Goal: Task Accomplishment & Management: Use online tool/utility

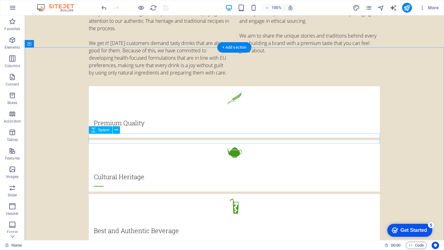
scroll to position [635, 0]
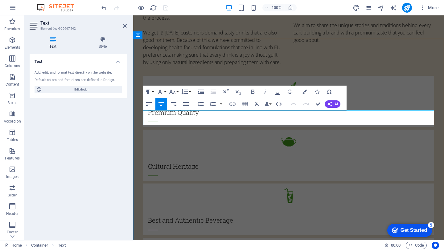
drag, startPoint x: 151, startPoint y: 115, endPoint x: 337, endPoint y: 124, distance: 186.8
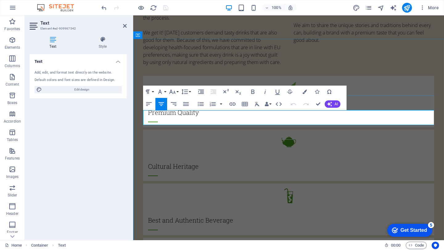
drag, startPoint x: 331, startPoint y: 124, endPoint x: 277, endPoint y: 121, distance: 53.8
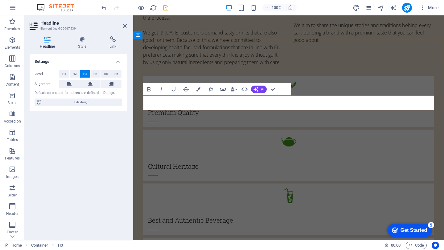
select select "rem"
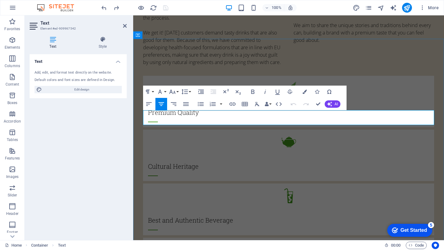
drag, startPoint x: 327, startPoint y: 120, endPoint x: 276, endPoint y: 116, distance: 51.3
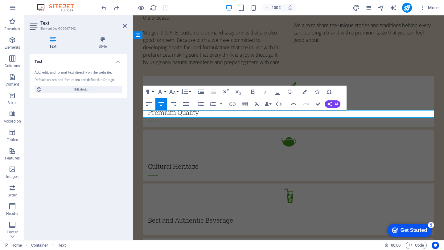
drag, startPoint x: 216, startPoint y: 113, endPoint x: 342, endPoint y: 116, distance: 126.4
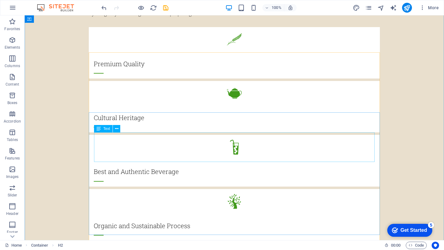
scroll to position [722, 0]
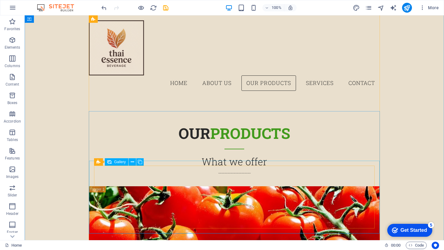
scroll to position [766, 0]
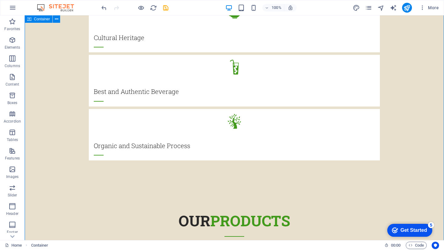
scroll to position [767, 0]
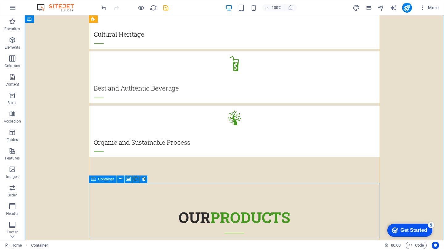
click at [130, 178] on icon at bounding box center [128, 179] width 5 height 6
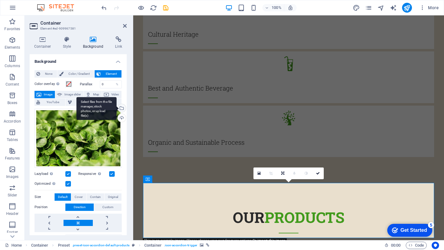
click at [117, 106] on div "Select files from the file manager, stock photos, or upload file(s)" at bounding box center [96, 108] width 40 height 23
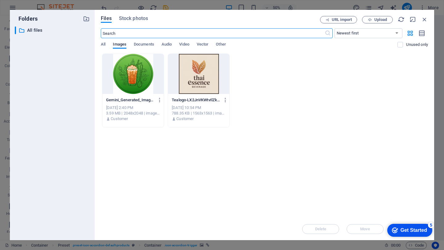
click at [372, 90] on div "Gemini_Generated_Image_pb3oa4pb3oa4pb3o-uhcWeIbch0jZCxygwU92eQ.png Gemini_Gener…" at bounding box center [264, 91] width 327 height 74
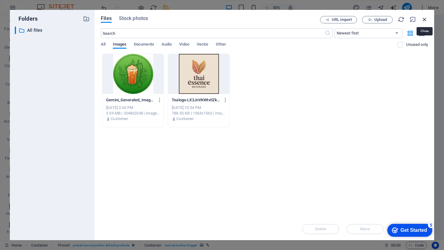
click at [426, 18] on icon "button" at bounding box center [424, 19] width 7 height 7
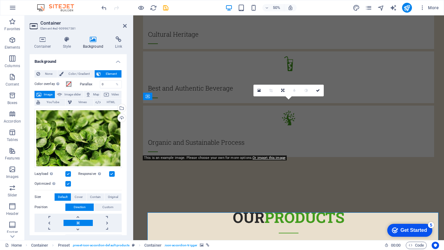
scroll to position [850, 0]
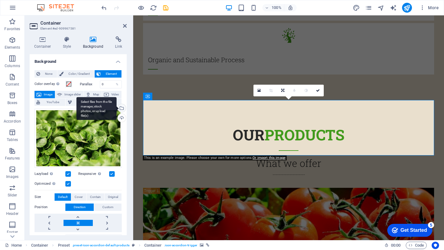
click at [122, 110] on div "Select files from the file manager, stock photos, or upload file(s)" at bounding box center [121, 108] width 9 height 9
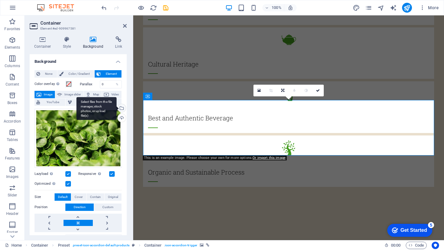
scroll to position [962, 0]
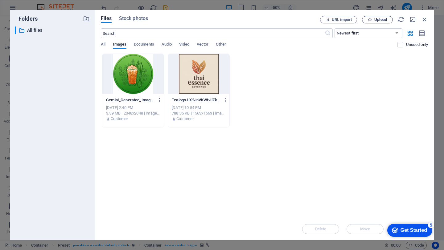
click at [384, 19] on span "Upload" at bounding box center [380, 20] width 13 height 4
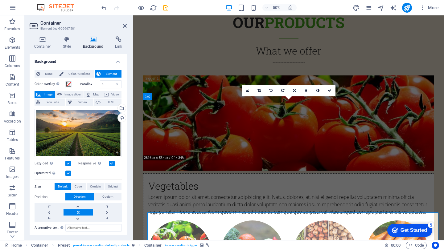
scroll to position [850, 0]
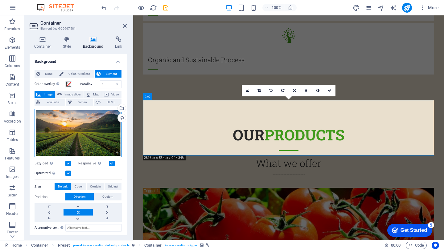
click at [70, 136] on div "Drag files here, click to choose files or select files from Files or our free s…" at bounding box center [78, 133] width 87 height 49
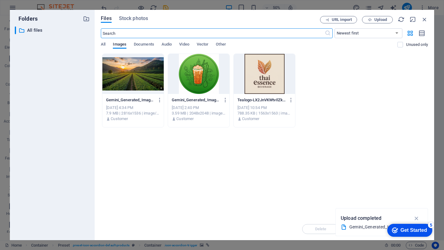
scroll to position [962, 0]
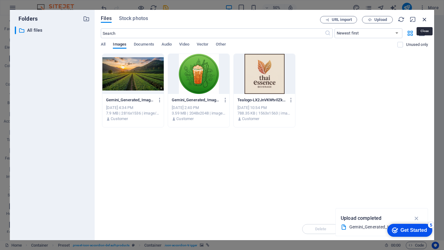
drag, startPoint x: 425, startPoint y: 21, endPoint x: 290, endPoint y: 6, distance: 135.6
click at [425, 21] on icon "button" at bounding box center [424, 19] width 7 height 7
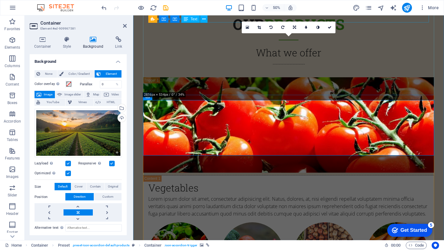
scroll to position [850, 0]
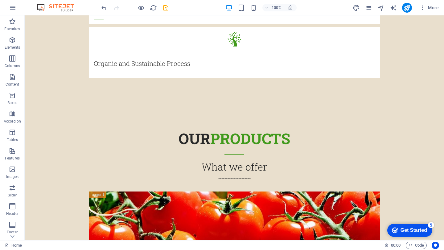
scroll to position [848, 0]
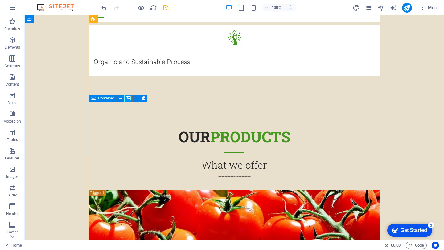
click at [129, 99] on icon at bounding box center [128, 98] width 5 height 6
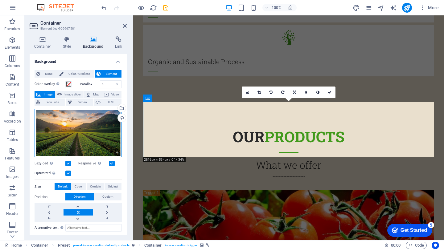
click at [82, 135] on div "Drag files here, click to choose files or select files from Files or our free s…" at bounding box center [78, 133] width 87 height 49
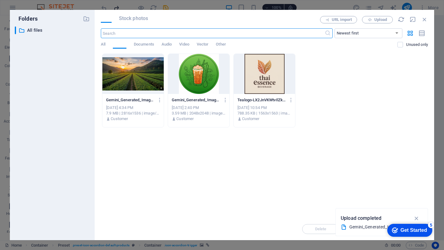
scroll to position [960, 0]
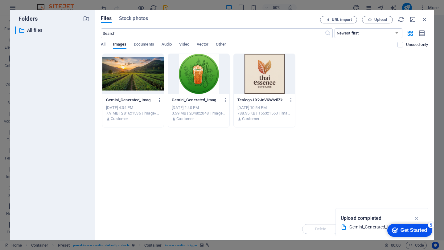
click at [136, 88] on div at bounding box center [132, 74] width 61 height 40
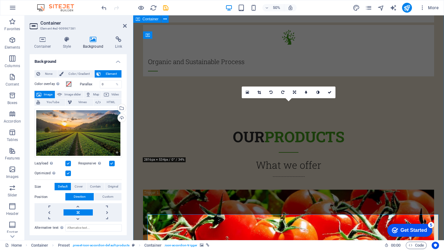
scroll to position [848, 0]
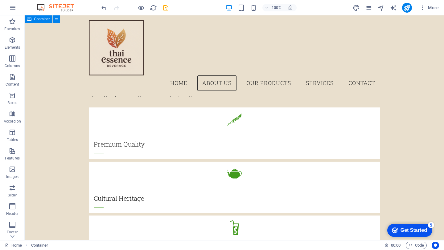
scroll to position [529, 0]
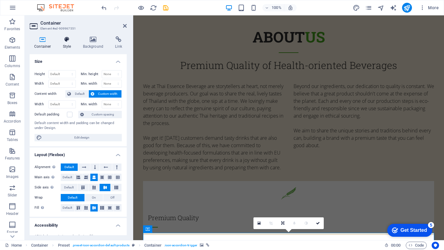
click at [72, 45] on h4 "Style" at bounding box center [68, 42] width 20 height 13
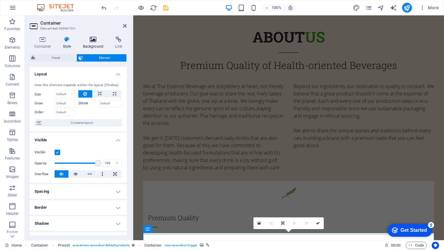
click at [92, 42] on icon at bounding box center [93, 39] width 30 height 6
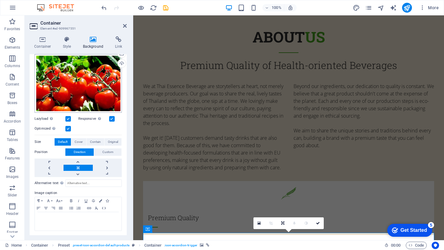
scroll to position [0, 0]
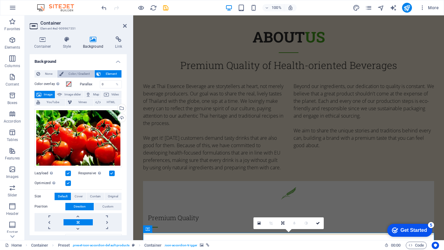
click at [79, 73] on span "Color / Gradient" at bounding box center [78, 73] width 27 height 7
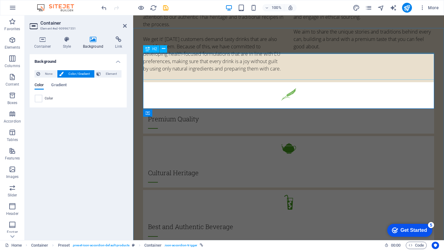
scroll to position [646, 0]
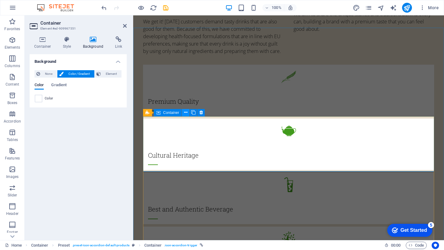
click at [186, 113] on icon at bounding box center [185, 112] width 3 height 6
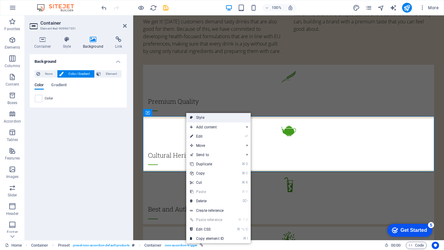
click at [199, 117] on link "Style" at bounding box center [218, 117] width 64 height 9
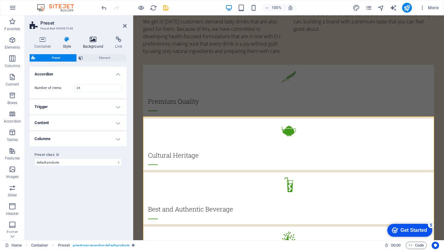
click at [100, 43] on h4 "Background" at bounding box center [94, 42] width 32 height 13
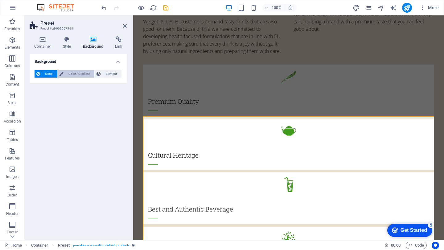
click at [77, 73] on span "Color / Gradient" at bounding box center [78, 73] width 27 height 7
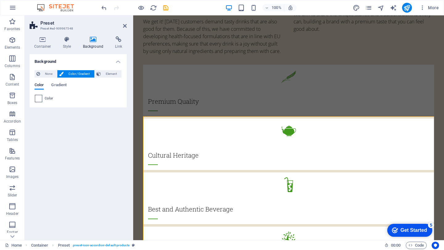
click at [41, 101] on span at bounding box center [38, 98] width 7 height 7
type input "#ffffff"
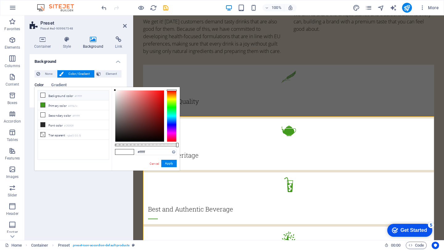
click at [51, 95] on li "Background color #ffffff" at bounding box center [73, 96] width 71 height 10
click at [174, 163] on button "Apply" at bounding box center [168, 163] width 15 height 7
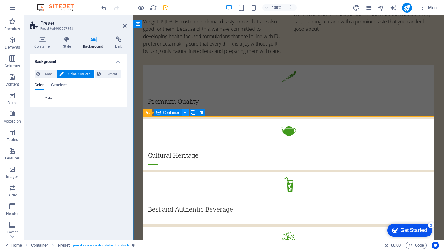
click at [188, 112] on button at bounding box center [185, 112] width 7 height 7
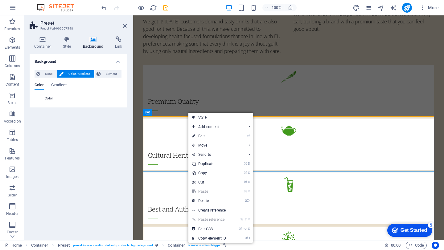
click at [42, 95] on div "Color" at bounding box center [78, 98] width 87 height 7
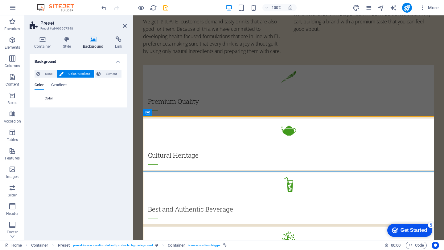
click at [60, 82] on div "Color Gradient Color" at bounding box center [78, 90] width 87 height 25
click at [60, 87] on span "Gradient" at bounding box center [58, 85] width 15 height 9
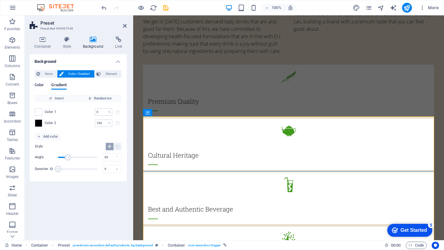
click at [42, 87] on span "Color" at bounding box center [39, 85] width 9 height 9
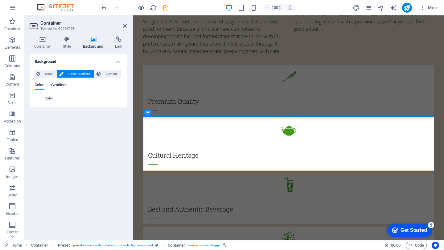
click at [55, 88] on span "Gradient" at bounding box center [58, 85] width 15 height 9
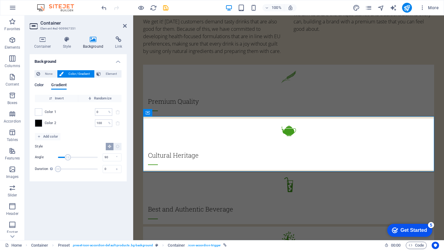
click at [44, 84] on span "Color" at bounding box center [39, 85] width 9 height 9
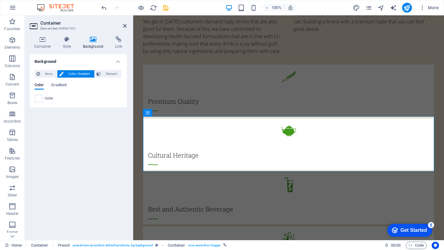
click at [40, 101] on span at bounding box center [38, 98] width 7 height 7
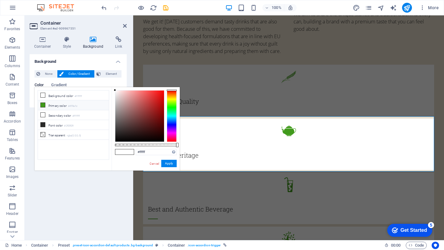
click at [47, 106] on li "Primary color #419a1c" at bounding box center [73, 106] width 71 height 10
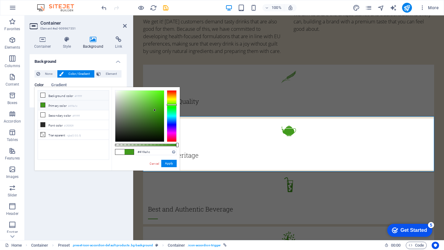
click at [45, 96] on icon at bounding box center [43, 95] width 4 height 4
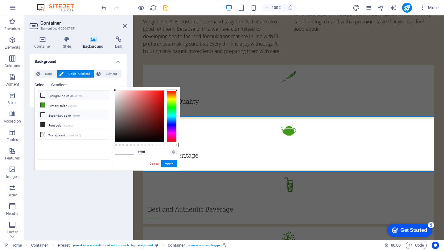
click at [58, 115] on li "Secondary color #ffffff" at bounding box center [73, 115] width 71 height 10
click at [57, 96] on li "Background color #ffffff" at bounding box center [73, 96] width 71 height 10
click at [59, 105] on li "Primary color #419a1c" at bounding box center [73, 106] width 71 height 10
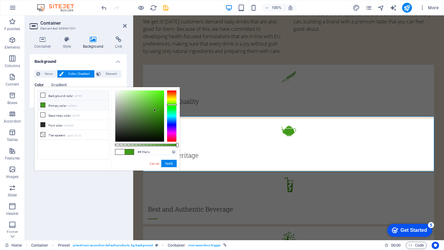
click at [58, 93] on li "Background color #ffffff" at bounding box center [73, 96] width 71 height 10
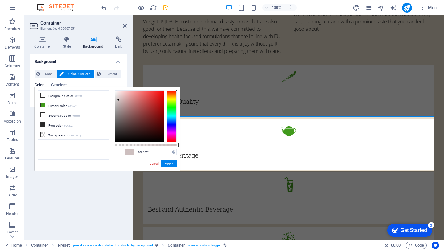
drag, startPoint x: 116, startPoint y: 90, endPoint x: 118, endPoint y: 100, distance: 10.8
click at [118, 100] on div at bounding box center [118, 100] width 2 height 2
click at [84, 107] on li "Primary color #419a1c" at bounding box center [73, 106] width 71 height 10
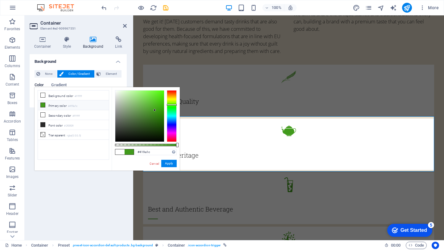
click at [120, 153] on span at bounding box center [119, 152] width 9 height 5
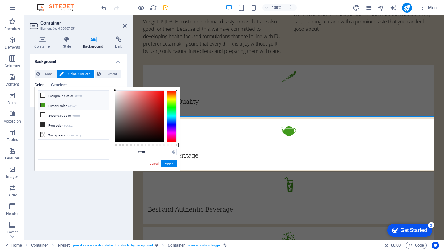
click at [48, 102] on li "Primary color #419a1c" at bounding box center [73, 106] width 71 height 10
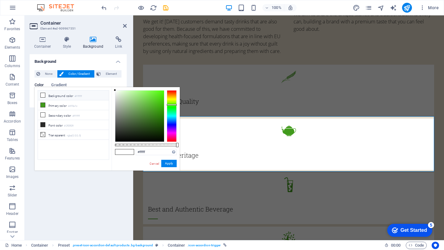
drag, startPoint x: 155, startPoint y: 110, endPoint x: 100, endPoint y: 79, distance: 63.4
click at [100, 79] on body "Thai Essence Beverage Home Favorites Elements Columns Content Boxes Accordion T…" at bounding box center [222, 125] width 444 height 250
click at [173, 160] on button "Apply" at bounding box center [168, 163] width 15 height 7
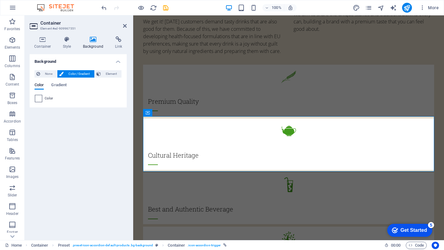
click at [39, 101] on span at bounding box center [38, 98] width 7 height 7
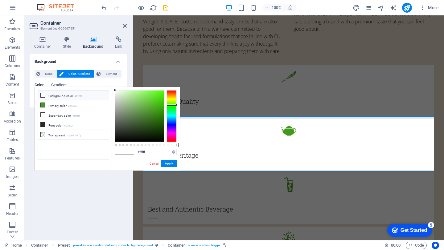
click at [172, 97] on div at bounding box center [172, 116] width 10 height 52
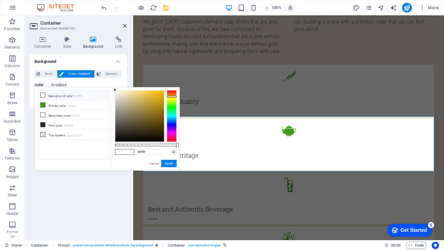
click at [116, 89] on div "#ffffff Supported formats #0852ed rgb(8, 82, 237) rgba(8, 82, 237, 90%) hsv(221…" at bounding box center [146, 173] width 68 height 173
drag, startPoint x: 116, startPoint y: 89, endPoint x: 142, endPoint y: 99, distance: 28.7
click at [142, 99] on div at bounding box center [142, 99] width 2 height 2
click at [170, 97] on div at bounding box center [172, 97] width 10 height 2
drag, startPoint x: 142, startPoint y: 99, endPoint x: 157, endPoint y: 91, distance: 17.8
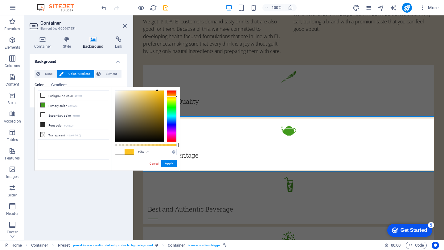
click at [157, 91] on div at bounding box center [157, 90] width 2 height 2
click at [172, 161] on button "Apply" at bounding box center [168, 163] width 15 height 7
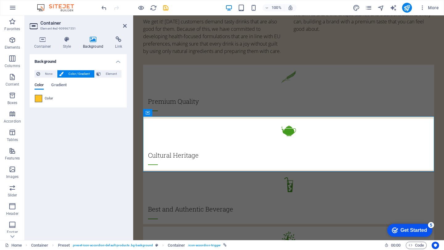
click at [39, 101] on span at bounding box center [38, 98] width 7 height 7
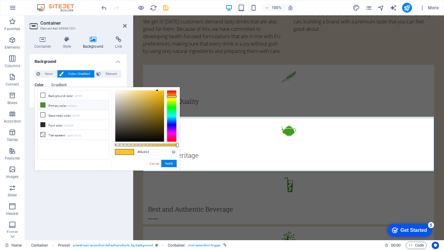
click at [66, 103] on li "Primary color #419a1c" at bounding box center [73, 106] width 71 height 10
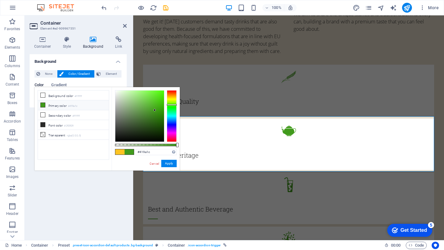
drag, startPoint x: 177, startPoint y: 145, endPoint x: 182, endPoint y: 151, distance: 8.1
click at [182, 151] on body "Thai Essence Beverage Home Favorites Elements Columns Content Boxes Accordion T…" at bounding box center [222, 125] width 444 height 250
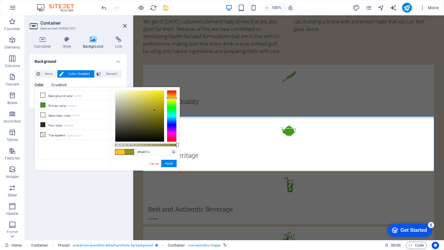
drag, startPoint x: 174, startPoint y: 105, endPoint x: 175, endPoint y: 98, distance: 6.6
click at [175, 98] on div at bounding box center [172, 98] width 10 height 2
drag, startPoint x: 156, startPoint y: 111, endPoint x: 129, endPoint y: 77, distance: 43.6
click at [129, 77] on body "Thai Essence Beverage Home Favorites Elements Columns Content Boxes Accordion T…" at bounding box center [222, 125] width 444 height 250
drag, startPoint x: 176, startPoint y: 145, endPoint x: 261, endPoint y: 147, distance: 85.7
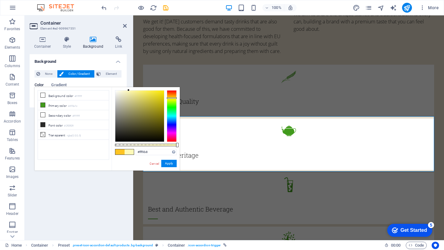
click at [261, 147] on body "Thai Essence Beverage Home Favorites Elements Columns Content Boxes Accordion T…" at bounding box center [222, 125] width 444 height 250
click at [169, 161] on button "Apply" at bounding box center [168, 163] width 15 height 7
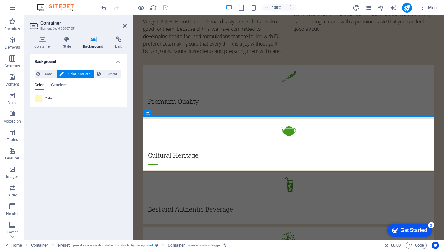
click at [43, 99] on div "Color" at bounding box center [78, 98] width 87 height 7
click at [36, 98] on span at bounding box center [38, 98] width 7 height 7
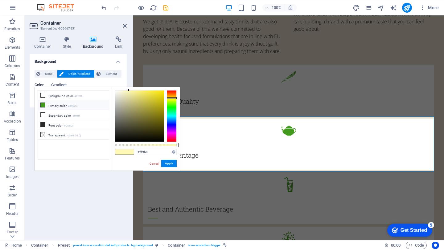
click at [54, 107] on li "Primary color #419a1c" at bounding box center [73, 106] width 71 height 10
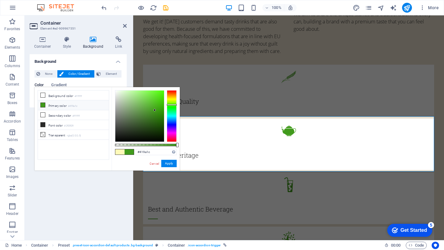
click at [129, 152] on span at bounding box center [129, 152] width 9 height 5
click at [119, 150] on span at bounding box center [119, 152] width 9 height 5
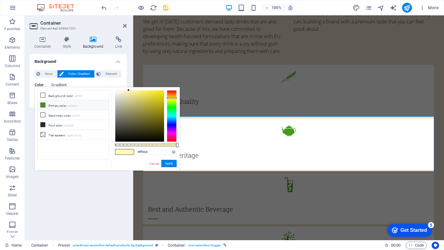
click at [55, 108] on li "Primary color #419a1c" at bounding box center [73, 106] width 71 height 10
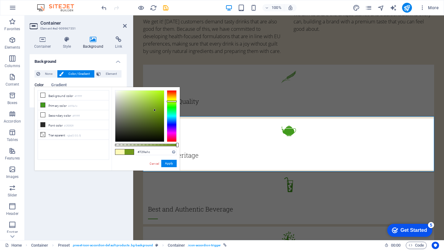
drag, startPoint x: 170, startPoint y: 105, endPoint x: 170, endPoint y: 101, distance: 3.1
click at [170, 101] on div at bounding box center [172, 102] width 10 height 2
click at [84, 107] on li "Primary color #419a1c" at bounding box center [73, 106] width 71 height 10
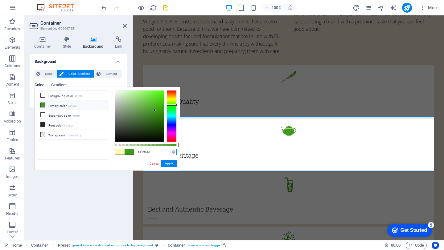
click at [167, 150] on input "#419a1c" at bounding box center [156, 152] width 41 height 6
drag, startPoint x: 176, startPoint y: 145, endPoint x: 94, endPoint y: 126, distance: 84.4
click at [226, 142] on body "Thai Essence Beverage Home Favorites Elements Columns Content Boxes Accordion T…" at bounding box center [222, 125] width 444 height 250
click at [76, 107] on small "#419a1c" at bounding box center [72, 106] width 9 height 4
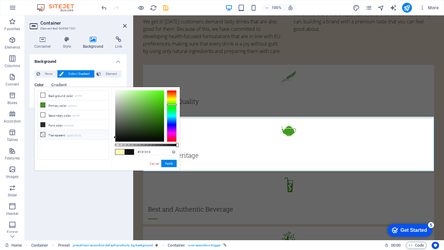
drag, startPoint x: 154, startPoint y: 110, endPoint x: 90, endPoint y: 138, distance: 70.4
click at [90, 138] on div "less Background color #ffffff Primary color #419a1c Secondary color #ffffff Fon…" at bounding box center [107, 129] width 145 height 84
click at [77, 127] on li "Font color #292929" at bounding box center [73, 125] width 71 height 10
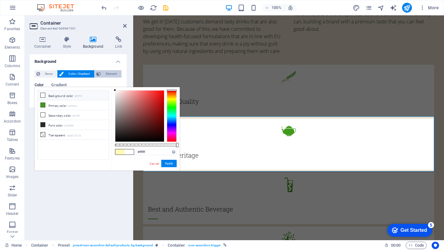
drag, startPoint x: 115, startPoint y: 133, endPoint x: 114, endPoint y: 73, distance: 60.7
click at [114, 73] on body "Thai Essence Beverage Home Favorites Elements Columns Content Boxes Accordion T…" at bounding box center [222, 125] width 444 height 250
drag, startPoint x: 168, startPoint y: 167, endPoint x: 35, endPoint y: 152, distance: 134.0
click at [168, 167] on button "Apply" at bounding box center [168, 163] width 15 height 7
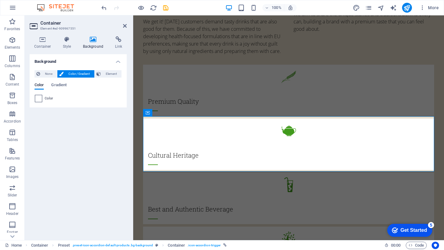
click at [38, 99] on span at bounding box center [38, 98] width 7 height 7
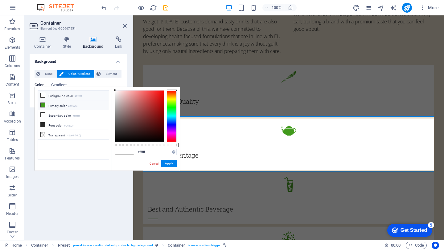
click at [55, 106] on li "Primary color #419a1c" at bounding box center [73, 106] width 71 height 10
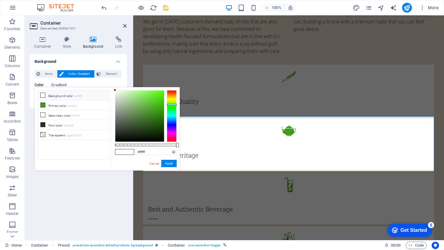
drag, startPoint x: 154, startPoint y: 110, endPoint x: 91, endPoint y: 76, distance: 71.6
click at [93, 77] on body "Thai Essence Beverage Home Favorites Elements Columns Content Boxes Accordion T…" at bounding box center [222, 125] width 444 height 250
drag, startPoint x: 174, startPoint y: 164, endPoint x: 40, endPoint y: 149, distance: 134.1
click at [174, 164] on button "Apply" at bounding box center [168, 163] width 15 height 7
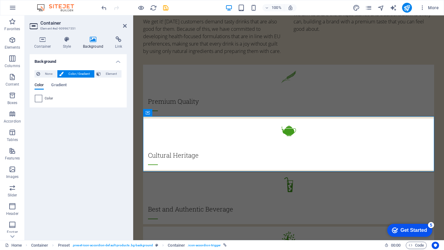
click at [40, 100] on span at bounding box center [38, 98] width 7 height 7
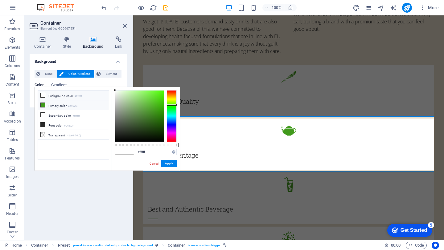
click at [54, 101] on li "Primary color #419a1c" at bounding box center [73, 106] width 71 height 10
drag, startPoint x: 154, startPoint y: 109, endPoint x: 104, endPoint y: 88, distance: 54.0
click at [104, 88] on div "less Background color #ffffff Primary color #419a1c Secondary color #ffffff Fon…" at bounding box center [107, 129] width 145 height 84
click at [165, 165] on button "Apply" at bounding box center [168, 163] width 15 height 7
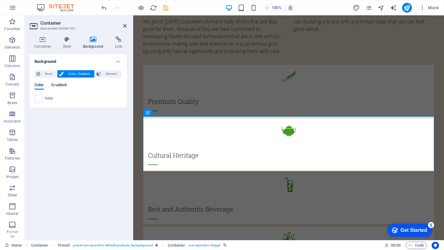
click at [55, 86] on span "Gradient" at bounding box center [58, 85] width 15 height 9
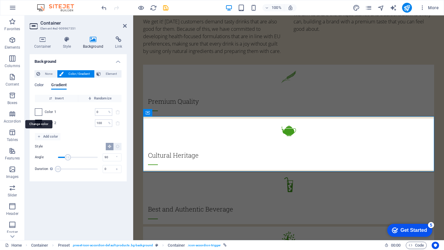
click at [39, 115] on span at bounding box center [38, 112] width 7 height 7
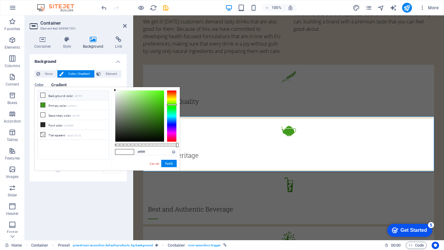
click at [170, 98] on div at bounding box center [172, 116] width 10 height 52
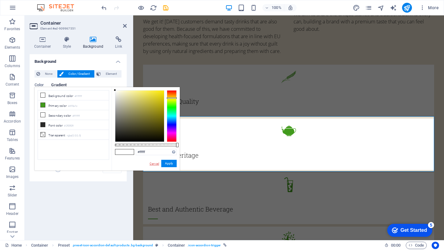
click at [157, 164] on link "Cancel" at bounding box center [154, 164] width 11 height 5
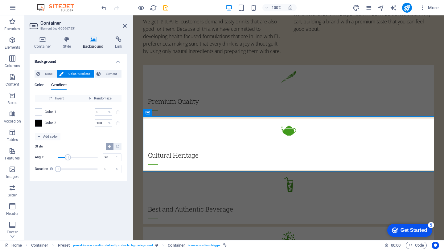
click at [37, 85] on span "Color" at bounding box center [39, 85] width 9 height 9
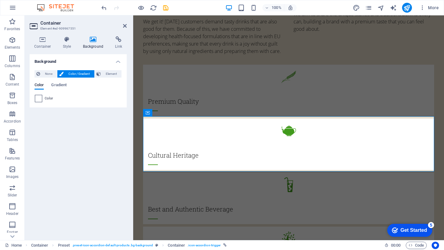
click at [40, 102] on span at bounding box center [38, 98] width 7 height 7
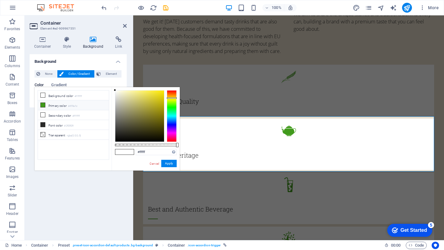
click at [52, 104] on li "Primary color #419a1c" at bounding box center [73, 106] width 71 height 10
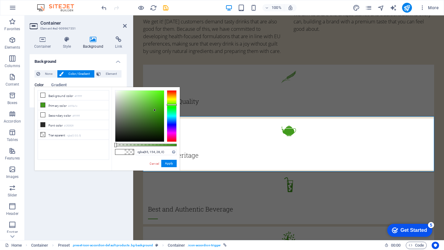
drag, startPoint x: 177, startPoint y: 146, endPoint x: 46, endPoint y: 147, distance: 131.0
click at [46, 147] on div "less Background color #ffffff Primary color #419a1c Secondary color #ffffff Fon…" at bounding box center [107, 129] width 145 height 84
click at [65, 108] on li "Primary color #419a1c" at bounding box center [73, 106] width 71 height 10
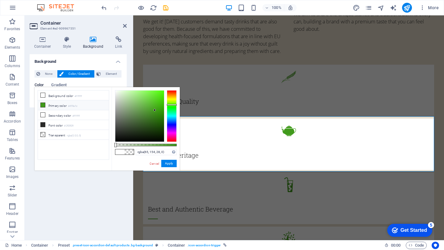
click at [65, 108] on li "Primary color #419a1c" at bounding box center [73, 106] width 71 height 10
click at [68, 206] on div "Background None Color / Gradient Element Stretch background to full-width Color…" at bounding box center [78, 144] width 97 height 181
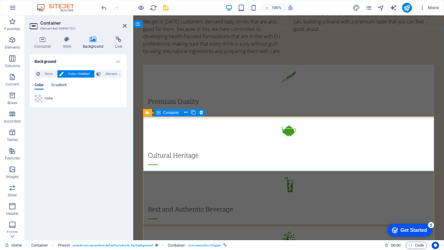
click at [177, 112] on span "Container" at bounding box center [171, 113] width 16 height 4
click at [185, 112] on icon at bounding box center [185, 112] width 3 height 6
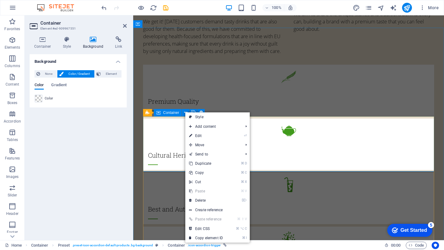
click at [231, 117] on link "Style" at bounding box center [217, 117] width 64 height 9
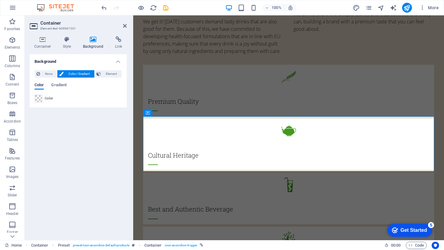
click at [42, 99] on div "Color" at bounding box center [78, 98] width 87 height 7
click at [41, 96] on span at bounding box center [38, 98] width 7 height 7
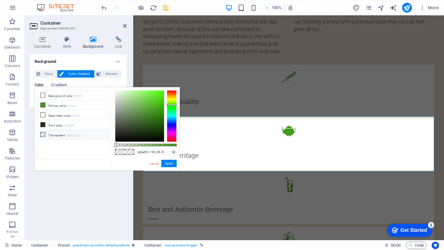
click at [67, 130] on li "Transparent rgba(0,0,0,.0)" at bounding box center [73, 135] width 71 height 10
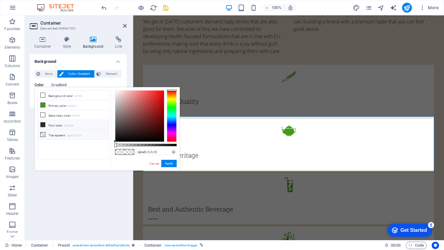
click at [78, 128] on li "Font color #292929" at bounding box center [73, 125] width 71 height 10
click at [76, 117] on small "#ffffff" at bounding box center [75, 116] width 7 height 4
click at [77, 107] on small "#419a1c" at bounding box center [72, 106] width 9 height 4
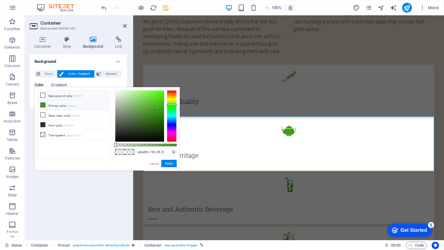
click at [80, 92] on li "Background color #ffffff" at bounding box center [73, 96] width 71 height 10
type input "rgba(255, 255, 255, 0)"
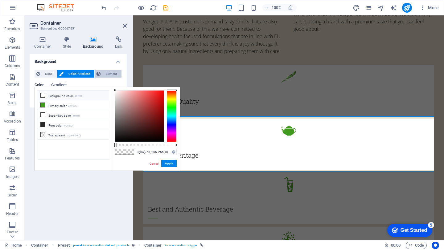
click at [109, 73] on span "Element" at bounding box center [111, 73] width 17 height 7
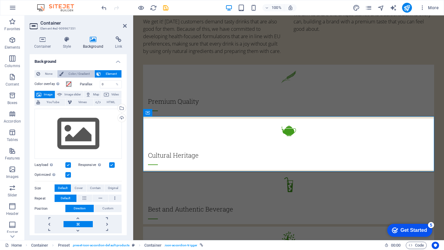
click at [80, 73] on span "Color / Gradient" at bounding box center [78, 73] width 27 height 7
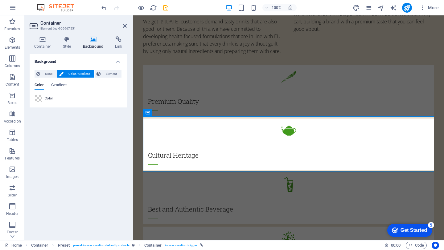
click at [122, 27] on header "Container Element #ed-909967551" at bounding box center [78, 23] width 97 height 16
click at [125, 23] on icon at bounding box center [125, 25] width 4 height 5
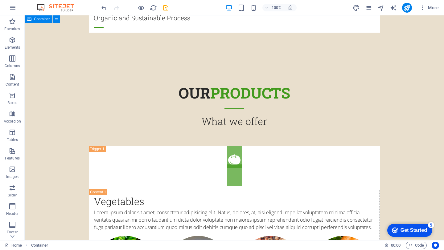
scroll to position [894, 0]
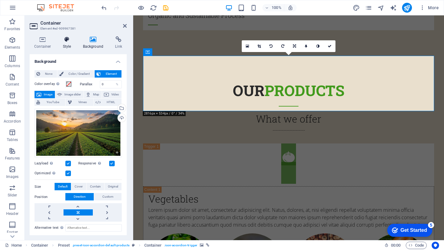
click at [64, 41] on icon at bounding box center [67, 39] width 18 height 6
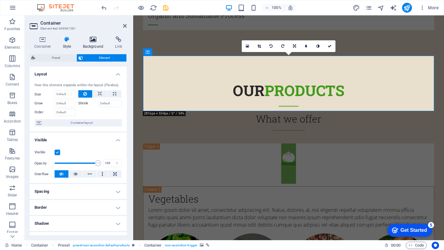
click at [95, 42] on icon at bounding box center [93, 39] width 30 height 6
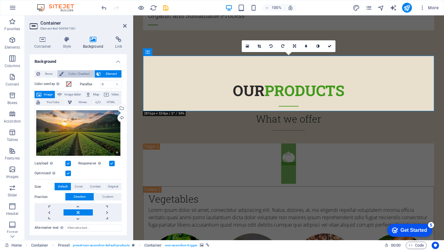
click at [83, 70] on span "Color / Gradient" at bounding box center [78, 73] width 27 height 7
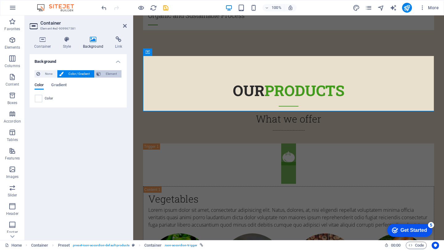
click at [107, 71] on span "Element" at bounding box center [111, 73] width 17 height 7
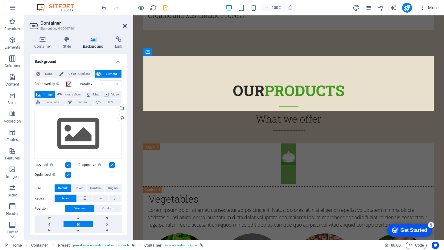
click at [125, 24] on icon at bounding box center [125, 25] width 4 height 5
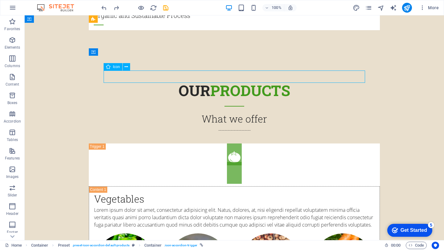
select select "xMidYMid"
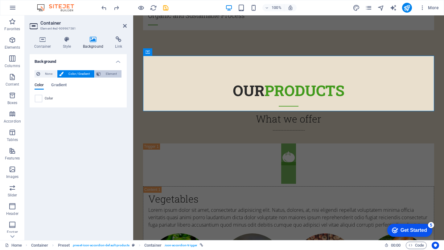
click at [104, 73] on span "Element" at bounding box center [111, 73] width 17 height 7
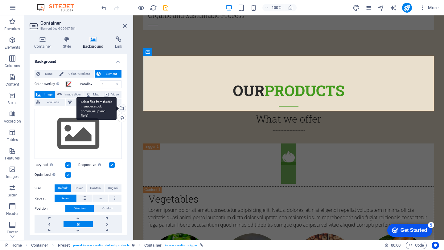
click at [121, 110] on div "Select files from the file manager, stock photos, or upload file(s)" at bounding box center [121, 108] width 9 height 9
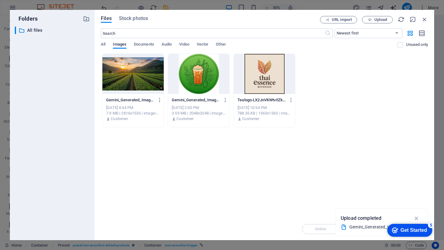
click at [125, 68] on div at bounding box center [132, 74] width 61 height 40
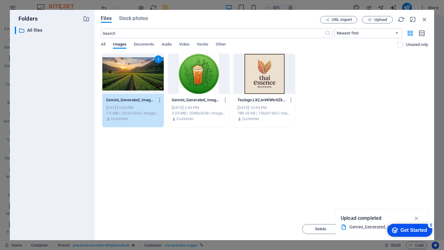
click at [145, 83] on div "1" at bounding box center [132, 74] width 61 height 40
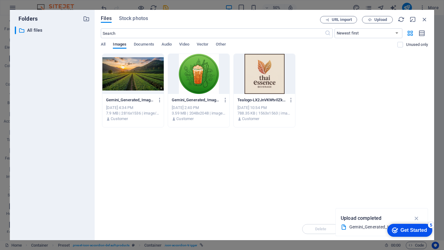
click at [145, 83] on div at bounding box center [132, 74] width 61 height 40
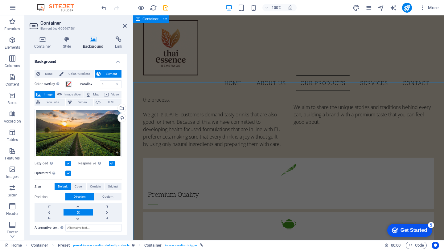
scroll to position [519, 0]
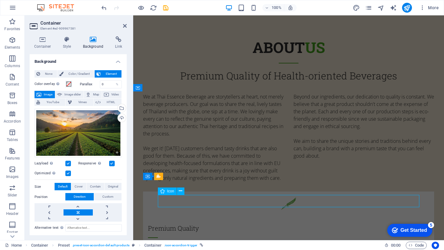
select select "xMidYMid"
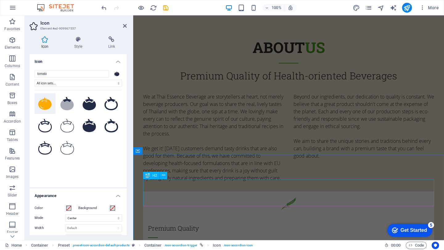
scroll to position [655, 0]
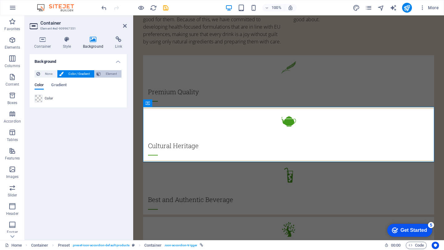
click at [100, 73] on icon at bounding box center [99, 73] width 4 height 7
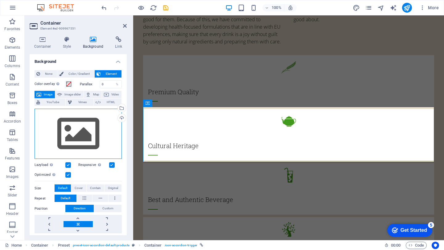
click at [72, 139] on div "Drag files here, click to choose files or select files from Files or our free s…" at bounding box center [78, 134] width 87 height 51
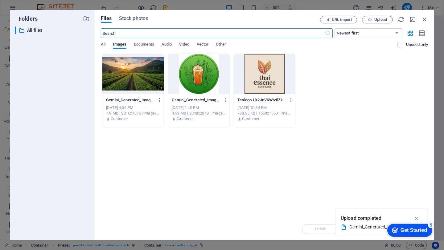
scroll to position [768, 0]
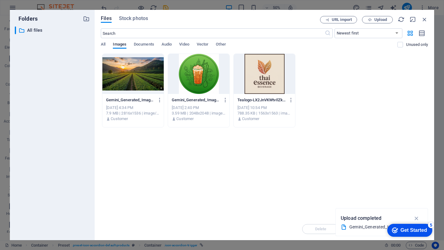
click at [132, 76] on div at bounding box center [132, 74] width 61 height 40
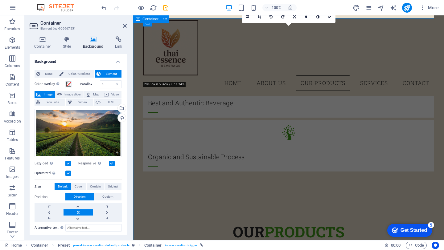
scroll to position [735, 0]
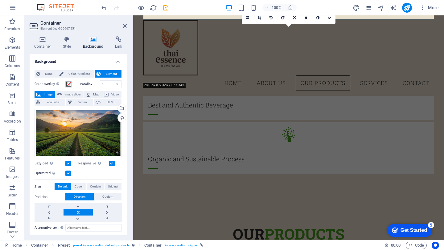
click at [66, 82] on button "Color overlay Places an overlay over the background to colorize it" at bounding box center [68, 84] width 7 height 7
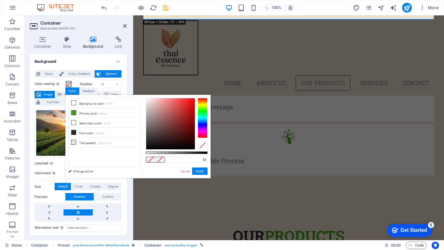
click at [66, 82] on button "Color overlay Places an overlay over the background to colorize it" at bounding box center [68, 84] width 7 height 7
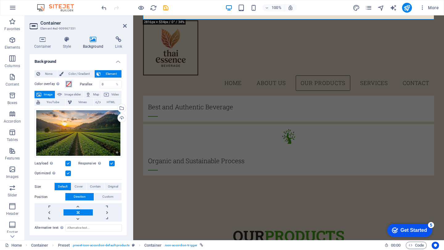
click at [67, 84] on span at bounding box center [68, 84] width 5 height 5
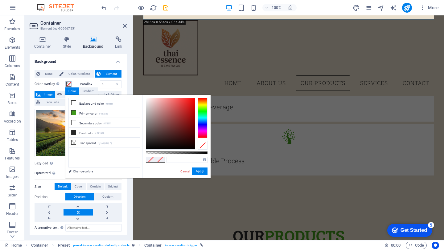
click at [67, 84] on span at bounding box center [68, 84] width 5 height 5
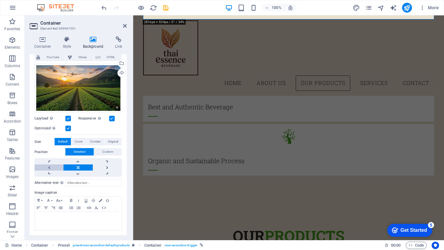
scroll to position [0, 0]
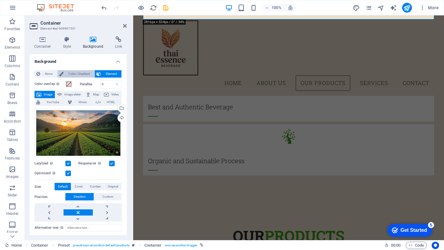
click at [69, 72] on span "Color / Gradient" at bounding box center [78, 73] width 27 height 7
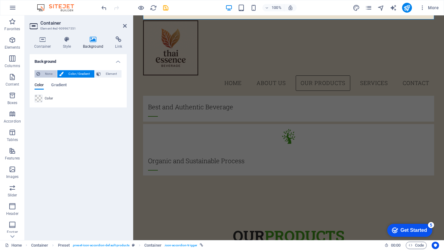
click at [45, 70] on span "None" at bounding box center [48, 73] width 13 height 7
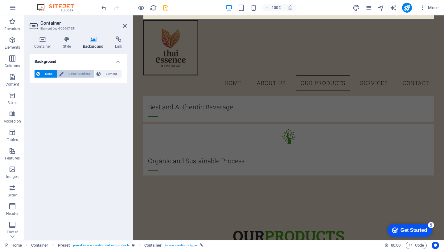
click at [70, 72] on span "Color / Gradient" at bounding box center [78, 73] width 27 height 7
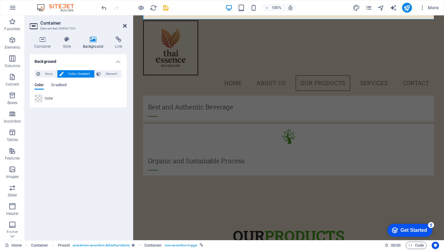
click at [125, 27] on icon at bounding box center [125, 25] width 4 height 5
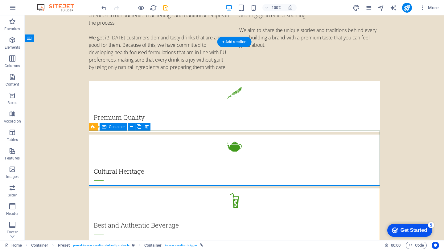
scroll to position [636, 0]
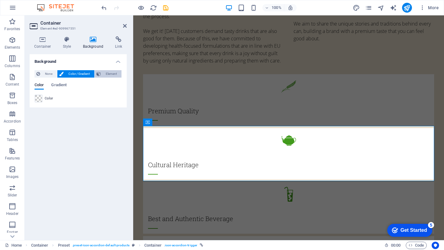
click at [103, 73] on span "Element" at bounding box center [111, 73] width 17 height 7
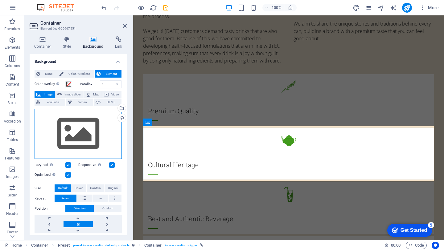
click at [74, 125] on div "Drag files here, click to choose files or select files from Files or our free s…" at bounding box center [78, 134] width 87 height 51
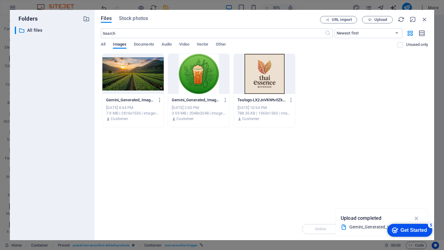
click at [108, 66] on div at bounding box center [132, 74] width 61 height 40
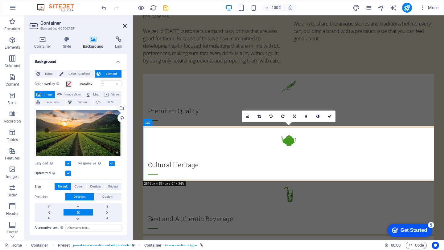
click at [125, 26] on icon at bounding box center [125, 25] width 4 height 5
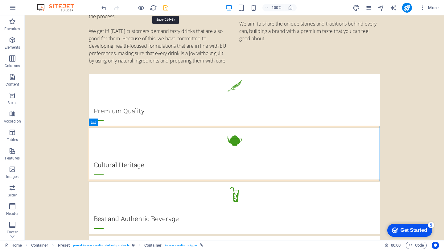
click at [165, 7] on icon "save" at bounding box center [165, 7] width 7 height 7
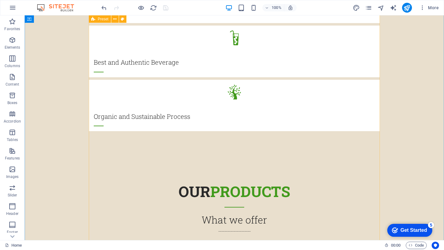
scroll to position [798, 0]
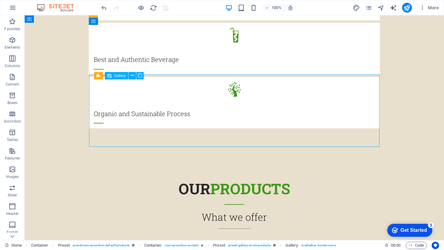
select select "4"
select select "px"
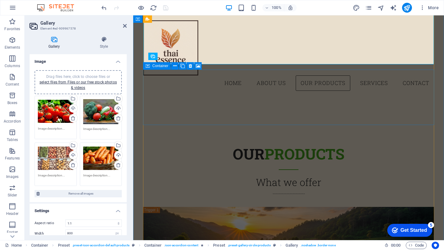
scroll to position [782, 0]
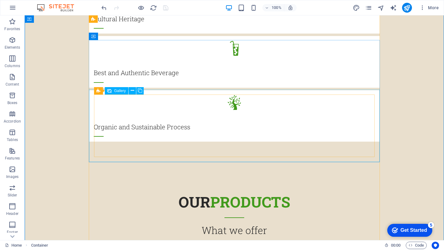
click at [136, 91] on button at bounding box center [139, 90] width 7 height 7
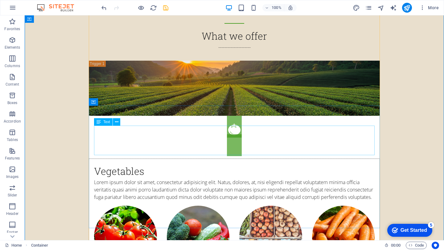
scroll to position [1000, 0]
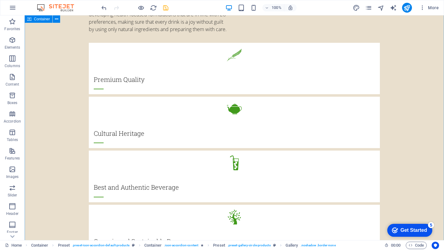
scroll to position [668, 0]
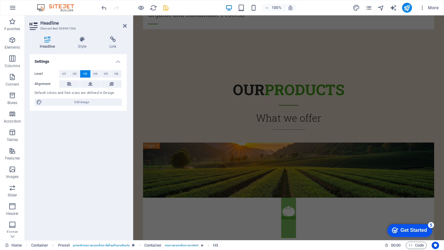
scroll to position [910, 0]
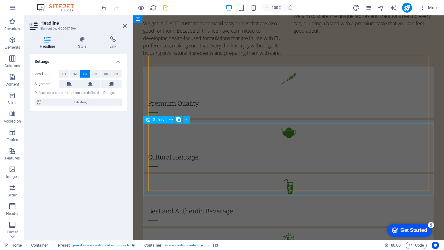
scroll to position [904, 0]
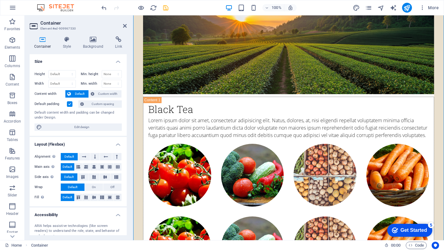
scroll to position [1043, 0]
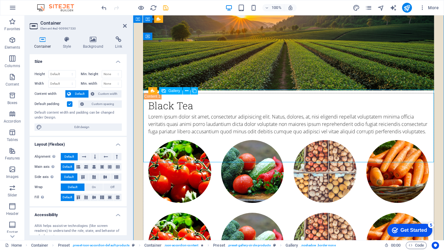
select select "4"
select select "px"
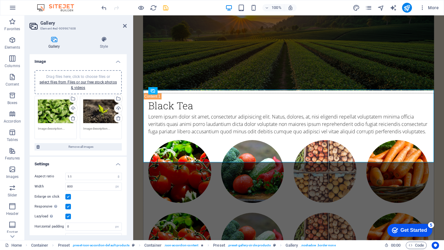
click at [73, 75] on span "Drag files here, click to choose files or select files from Files or our free s…" at bounding box center [77, 82] width 77 height 15
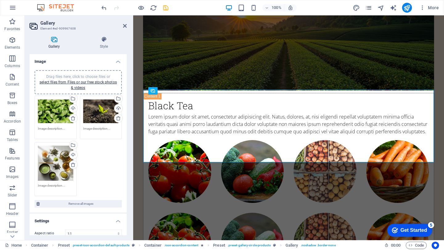
click at [52, 161] on div "Drag files here, click to choose files or select files from Files or our free s…" at bounding box center [55, 163] width 35 height 35
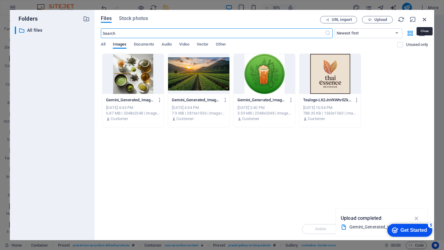
click at [423, 20] on icon "button" at bounding box center [424, 19] width 7 height 7
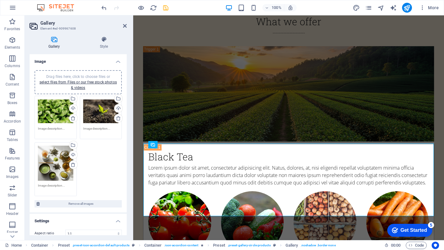
scroll to position [992, 0]
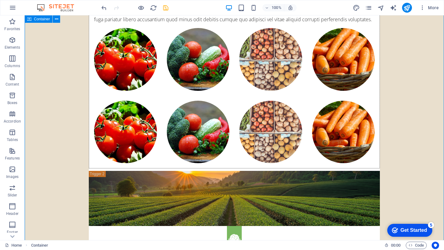
scroll to position [1165, 0]
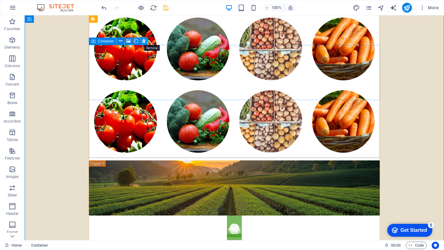
click at [144, 41] on icon at bounding box center [143, 41] width 3 height 6
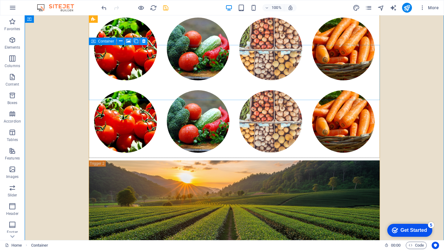
click at [145, 41] on icon at bounding box center [143, 41] width 3 height 6
click at [145, 42] on button at bounding box center [143, 41] width 7 height 7
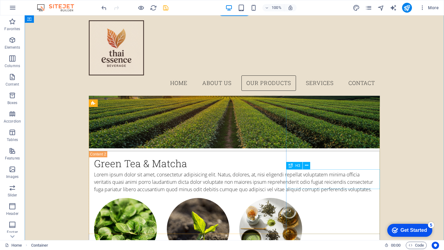
scroll to position [1258, 0]
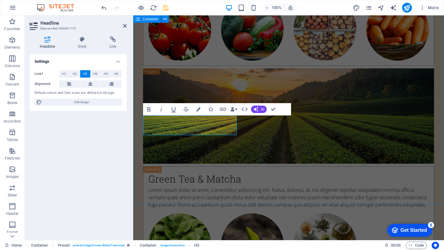
scroll to position [1378, 0]
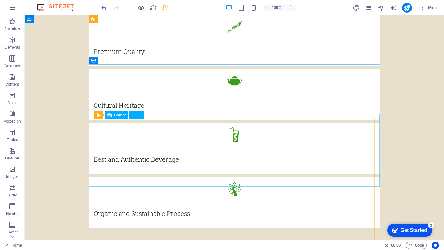
scroll to position [758, 0]
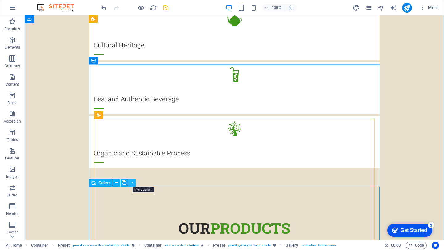
click at [131, 183] on icon at bounding box center [132, 183] width 3 height 6
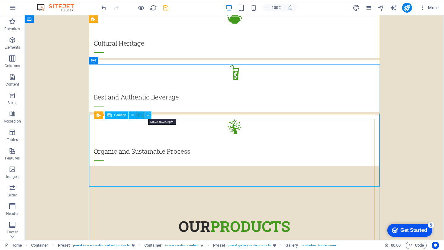
click at [146, 116] on button at bounding box center [147, 115] width 7 height 7
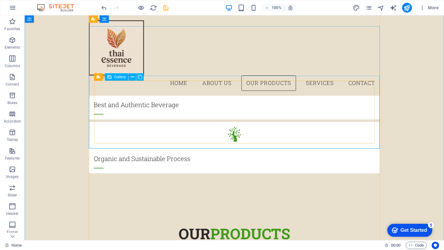
scroll to position [681, 0]
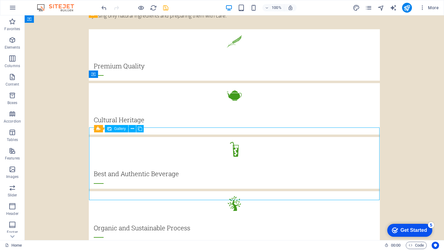
select select "4"
select select "px"
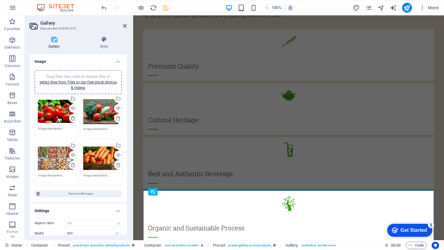
click at [72, 119] on icon at bounding box center [73, 118] width 5 height 5
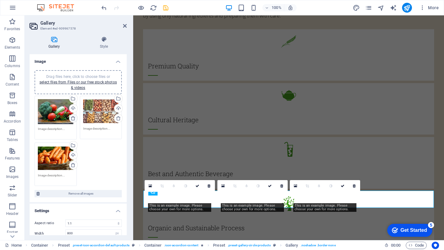
click at [72, 119] on icon at bounding box center [73, 118] width 5 height 5
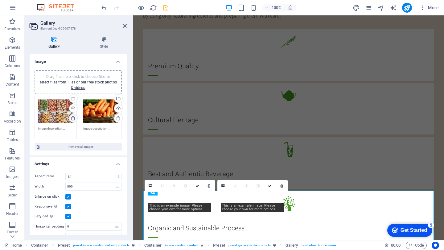
click at [72, 119] on icon at bounding box center [73, 118] width 5 height 5
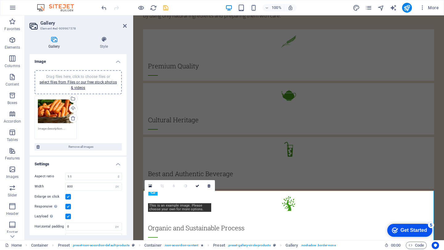
click at [81, 78] on span "Drag files here, click to choose files or select files from Files or our free s…" at bounding box center [77, 82] width 77 height 15
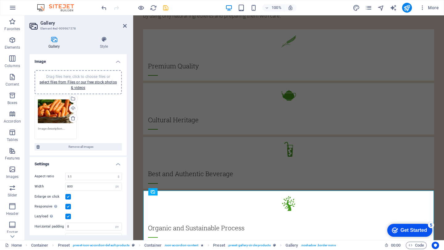
click at [83, 74] on div "Drag files here, click to choose files or select files from Files or our free s…" at bounding box center [78, 82] width 80 height 17
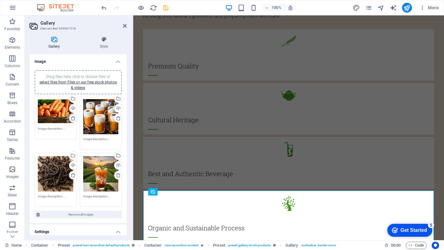
click at [73, 119] on icon at bounding box center [73, 118] width 5 height 5
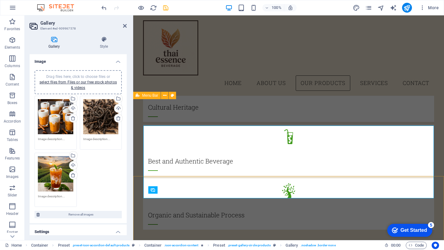
scroll to position [677, 0]
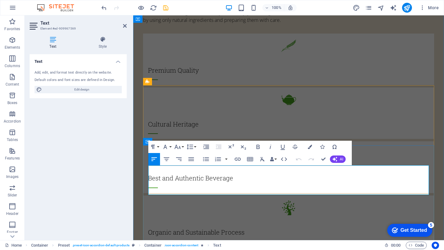
drag, startPoint x: 149, startPoint y: 170, endPoint x: 200, endPoint y: 192, distance: 55.7
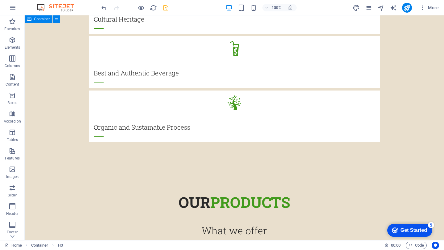
scroll to position [783, 0]
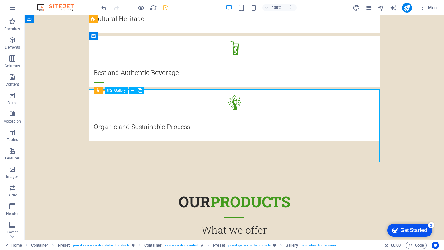
select select "4"
select select "px"
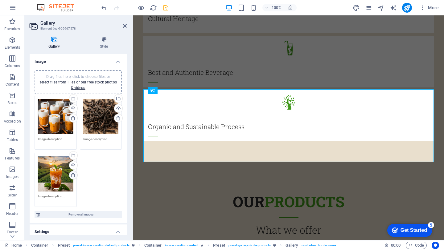
click at [72, 175] on icon at bounding box center [73, 175] width 5 height 5
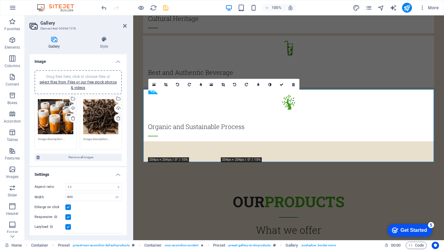
click at [85, 77] on span "Drag files here, click to choose files or select files from Files or our free s…" at bounding box center [77, 82] width 77 height 15
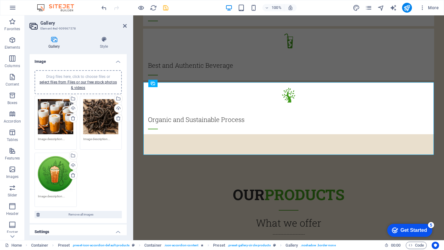
scroll to position [987, 0]
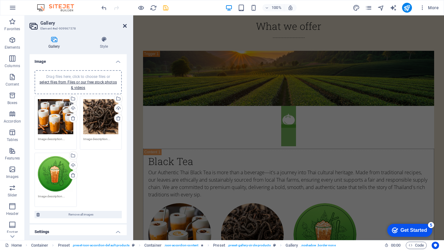
click at [124, 25] on icon at bounding box center [125, 25] width 4 height 5
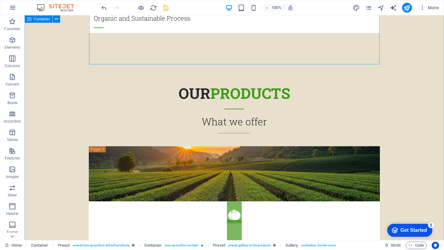
scroll to position [910, 0]
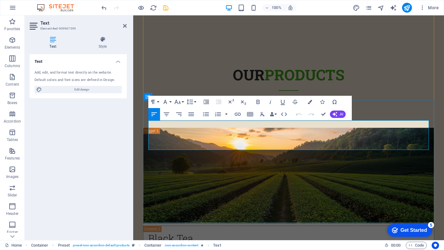
drag, startPoint x: 201, startPoint y: 147, endPoint x: 149, endPoint y: 126, distance: 55.6
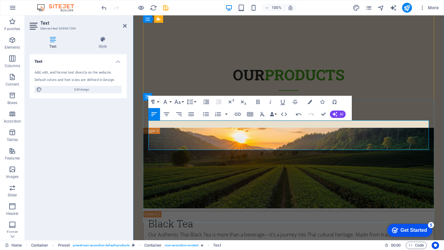
scroll to position [2088, 1]
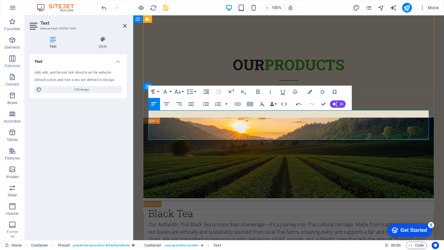
drag, startPoint x: 264, startPoint y: 123, endPoint x: 286, endPoint y: 124, distance: 22.2
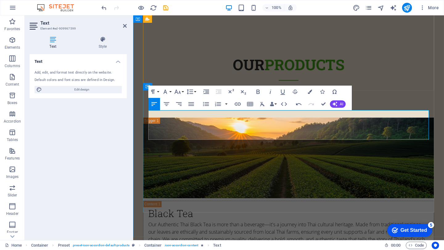
drag, startPoint x: 216, startPoint y: 129, endPoint x: 284, endPoint y: 129, distance: 68.8
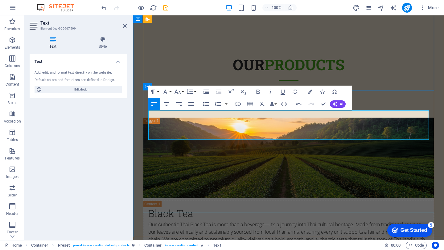
click at [165, 105] on icon "button" at bounding box center [166, 104] width 7 height 7
click at [158, 104] on button "Align Left" at bounding box center [154, 104] width 12 height 12
click at [193, 105] on icon "button" at bounding box center [190, 104] width 7 height 7
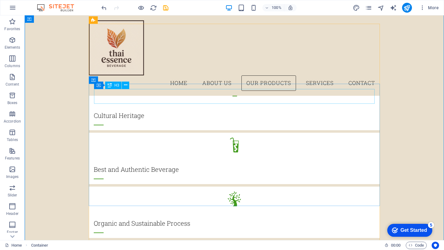
scroll to position [668, 0]
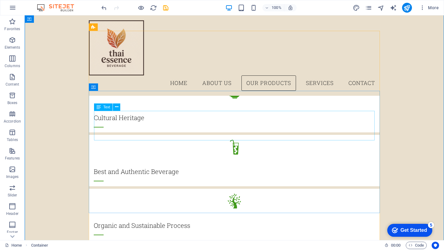
click at [103, 107] on span "Text" at bounding box center [106, 107] width 7 height 4
click at [96, 106] on div "Text" at bounding box center [103, 107] width 18 height 7
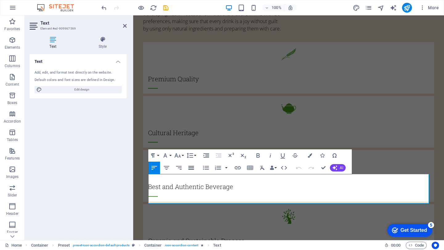
click at [192, 169] on icon "button" at bounding box center [190, 167] width 7 height 7
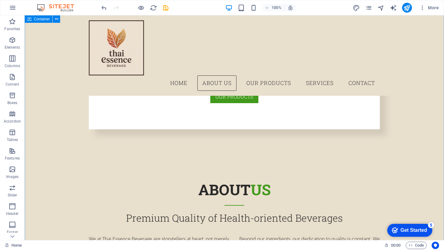
scroll to position [359, 0]
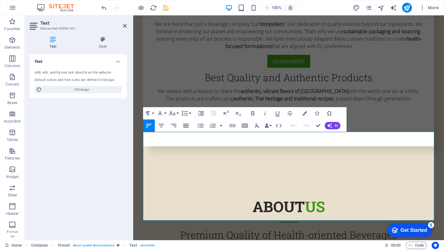
click at [190, 125] on button "Align Justify" at bounding box center [186, 126] width 12 height 12
click at [160, 127] on icon "button" at bounding box center [161, 125] width 7 height 7
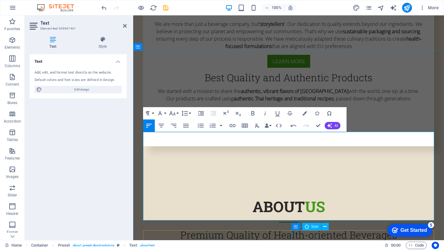
drag, startPoint x: 151, startPoint y: 137, endPoint x: 311, endPoint y: 236, distance: 188.6
click at [186, 123] on icon "button" at bounding box center [185, 125] width 7 height 7
click at [159, 125] on icon "button" at bounding box center [161, 125] width 7 height 7
click at [188, 125] on icon "button" at bounding box center [185, 125] width 7 height 7
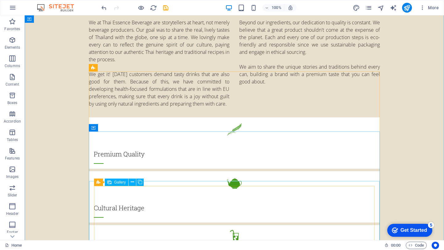
scroll to position [706, 0]
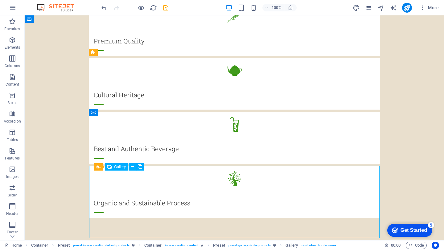
select select "4"
select select "px"
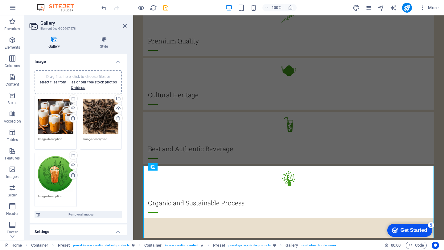
click at [73, 175] on icon at bounding box center [73, 175] width 5 height 5
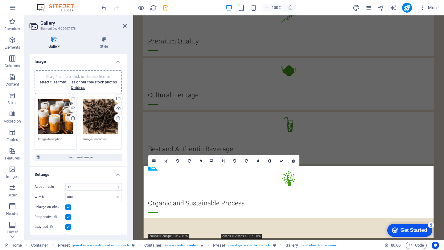
click at [89, 74] on div "Drag files here, click to choose files or select files from Files or our free s…" at bounding box center [78, 82] width 80 height 17
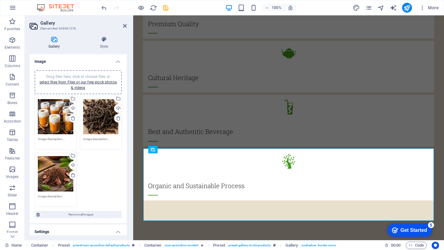
scroll to position [921, 0]
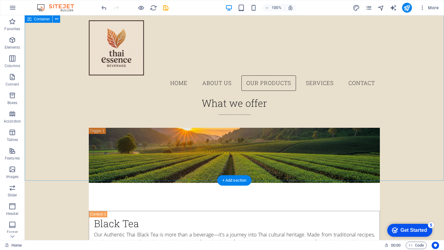
scroll to position [916, 0]
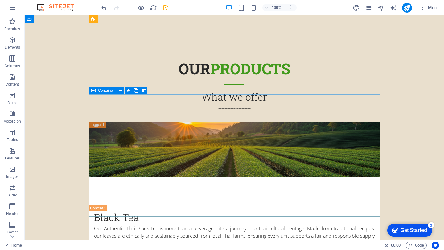
click at [98, 92] on span "Container" at bounding box center [106, 91] width 16 height 4
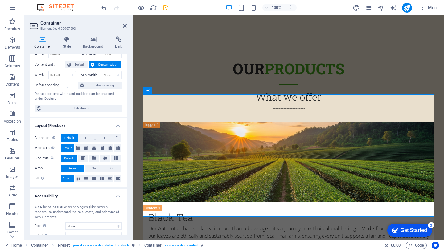
scroll to position [68, 0]
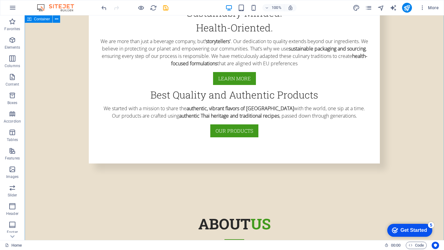
scroll to position [345, 0]
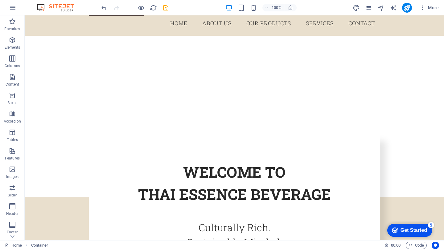
scroll to position [113, 0]
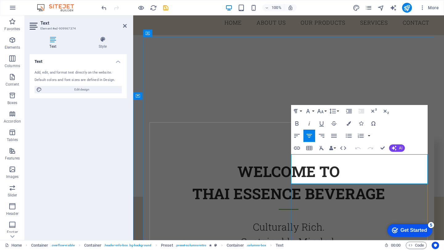
drag, startPoint x: 388, startPoint y: 174, endPoint x: 364, endPoint y: 174, distance: 24.1
click at [441, 148] on div at bounding box center [288, 172] width 311 height 49
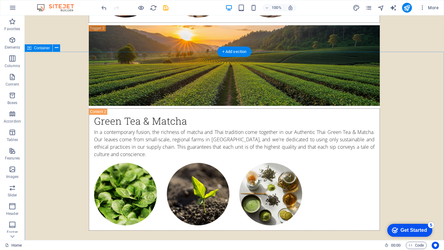
scroll to position [1340, 0]
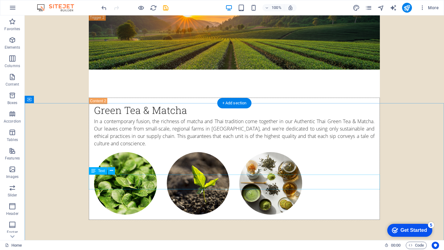
scroll to position [1249, 0]
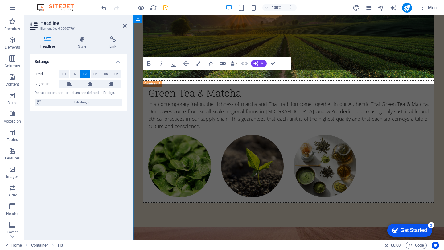
drag, startPoint x: 348, startPoint y: 80, endPoint x: 295, endPoint y: 79, distance: 52.4
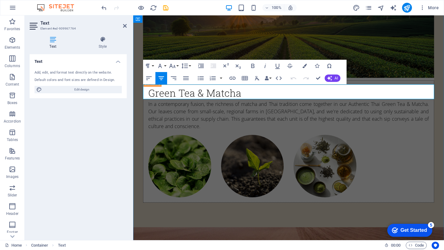
drag, startPoint x: 149, startPoint y: 87, endPoint x: 380, endPoint y: 92, distance: 231.6
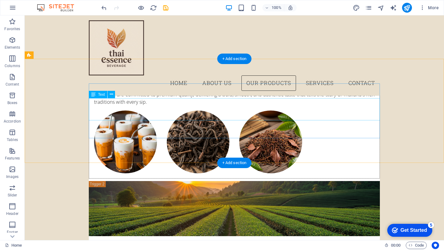
scroll to position [996, 0]
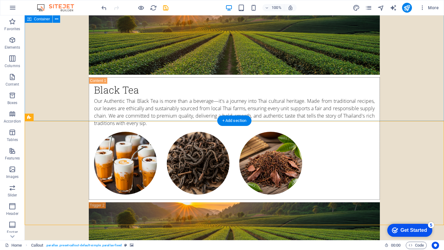
scroll to position [1056, 0]
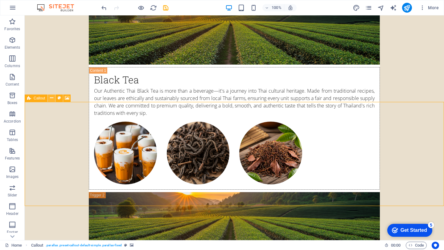
click at [50, 97] on icon at bounding box center [51, 98] width 3 height 6
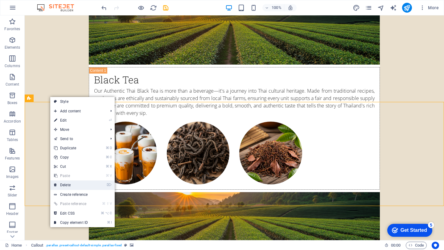
click at [72, 186] on link "⌦ Delete" at bounding box center [70, 185] width 41 height 9
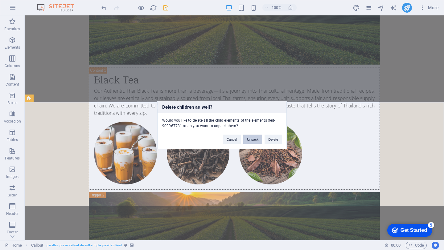
click at [253, 141] on button "Unpack" at bounding box center [252, 139] width 19 height 9
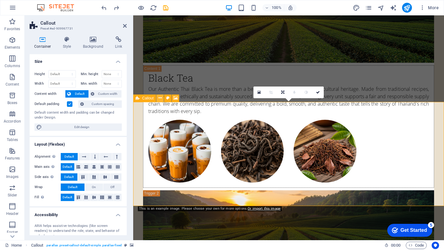
click at [162, 99] on button at bounding box center [159, 98] width 7 height 7
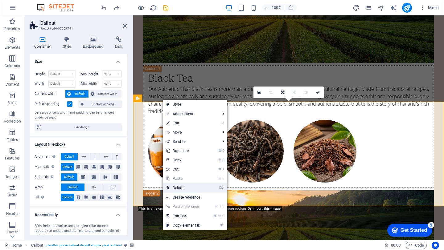
click at [196, 190] on link "⌦ Delete" at bounding box center [183, 187] width 41 height 9
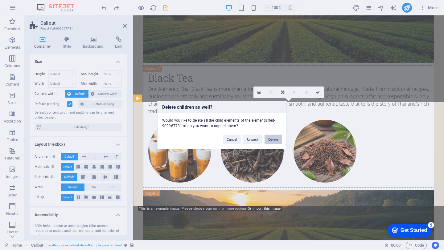
drag, startPoint x: 277, startPoint y: 139, endPoint x: 252, endPoint y: 124, distance: 29.3
click at [277, 139] on button "Delete" at bounding box center [273, 139] width 17 height 9
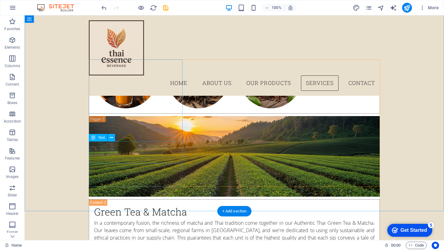
scroll to position [1100, 0]
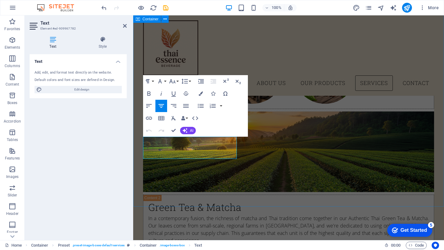
scroll to position [1105, 0]
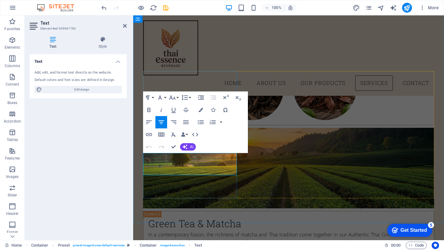
drag, startPoint x: 159, startPoint y: 158, endPoint x: 203, endPoint y: 170, distance: 45.3
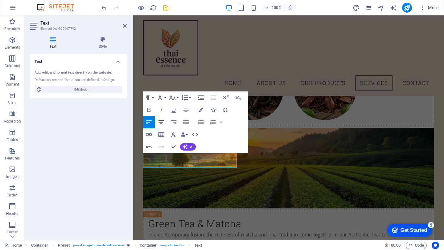
click at [161, 120] on icon "button" at bounding box center [161, 122] width 7 height 7
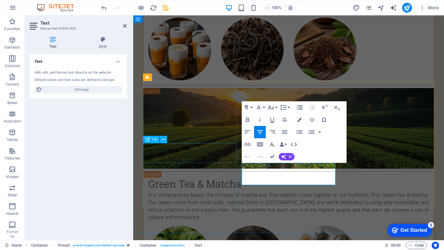
scroll to position [1169, 0]
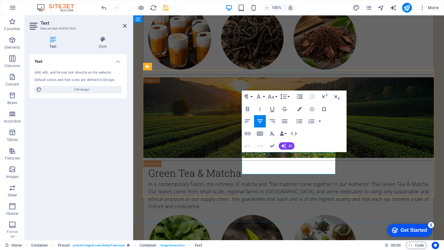
drag, startPoint x: 257, startPoint y: 157, endPoint x: 320, endPoint y: 169, distance: 64.0
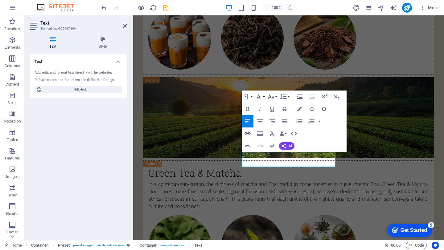
click at [133, 15] on span "packaging" at bounding box center [133, 15] width 0 height 0
click at [133, 15] on div "repackaging" at bounding box center [133, 15] width 0 height 0
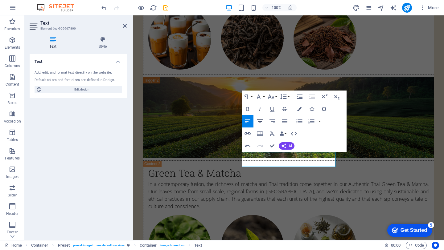
click at [257, 122] on icon "button" at bounding box center [259, 121] width 7 height 7
drag, startPoint x: 308, startPoint y: 163, endPoint x: 244, endPoint y: 157, distance: 64.2
click at [288, 146] on button "AI" at bounding box center [287, 145] width 16 height 7
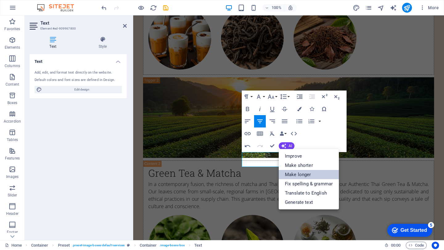
click at [307, 174] on link "Make longer" at bounding box center [309, 174] width 60 height 9
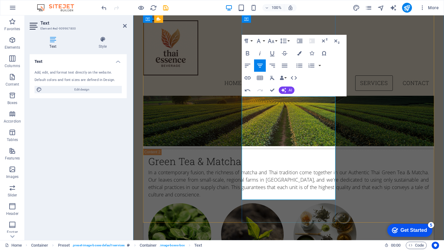
scroll to position [1157, 0]
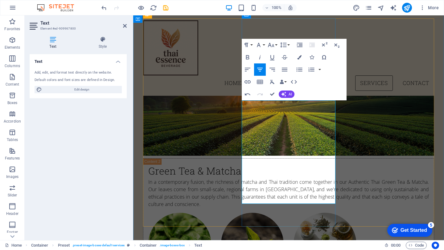
drag, startPoint x: 295, startPoint y: 104, endPoint x: 330, endPoint y: 104, distance: 34.8
drag, startPoint x: 314, startPoint y: 118, endPoint x: 324, endPoint y: 192, distance: 74.4
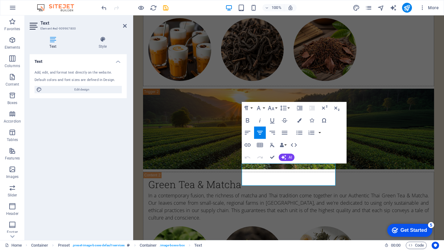
click at [133, 15] on div at bounding box center [133, 15] width 0 height 0
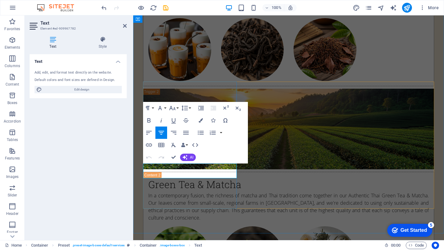
drag, startPoint x: 220, startPoint y: 175, endPoint x: 147, endPoint y: 162, distance: 74.9
click at [184, 158] on icon "button" at bounding box center [185, 157] width 5 height 5
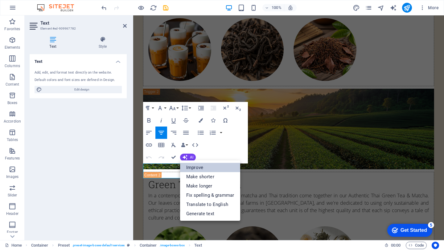
click at [198, 168] on link "Improve" at bounding box center [210, 167] width 60 height 9
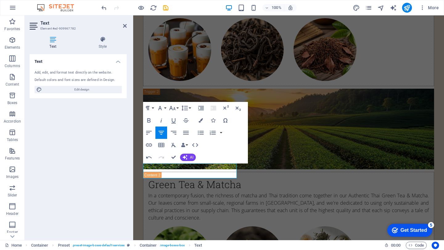
drag, startPoint x: 231, startPoint y: 174, endPoint x: 266, endPoint y: 184, distance: 36.4
click at [193, 156] on span "AI" at bounding box center [191, 158] width 3 height 4
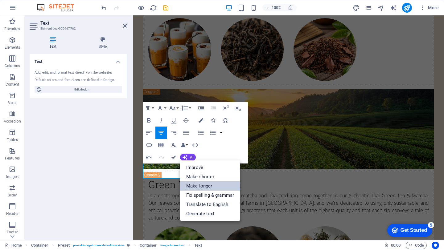
click at [220, 187] on link "Make longer" at bounding box center [210, 186] width 60 height 9
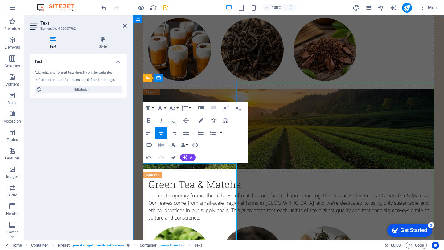
drag, startPoint x: 155, startPoint y: 167, endPoint x: 196, endPoint y: 168, distance: 40.4
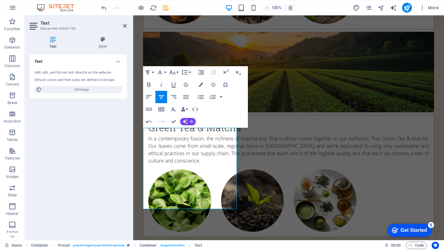
scroll to position [1247, 0]
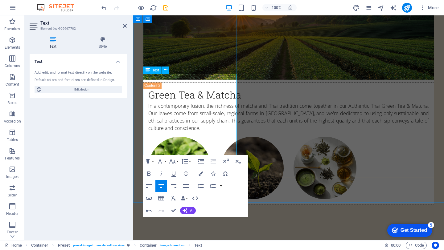
drag, startPoint x: 200, startPoint y: 183, endPoint x: 207, endPoint y: 149, distance: 34.6
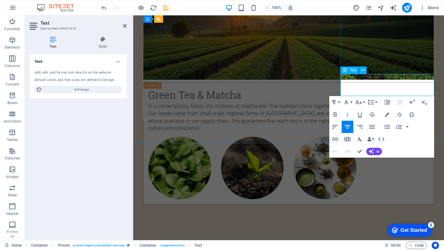
drag, startPoint x: 356, startPoint y: 78, endPoint x: 426, endPoint y: 89, distance: 70.8
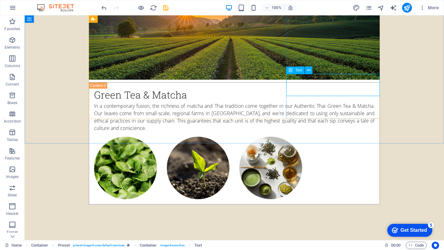
click at [291, 71] on icon at bounding box center [291, 70] width 4 height 7
click at [297, 70] on span "Text" at bounding box center [298, 70] width 7 height 4
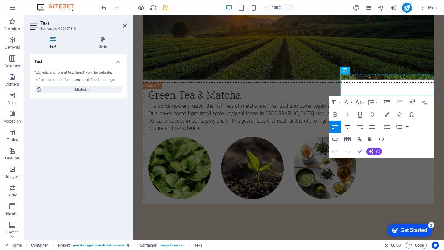
click at [348, 128] on icon "button" at bounding box center [347, 126] width 7 height 7
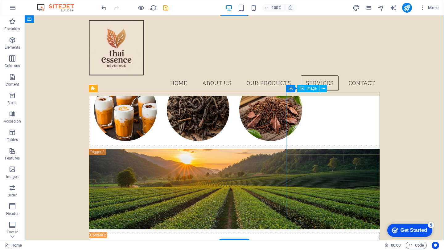
scroll to position [1082, 0]
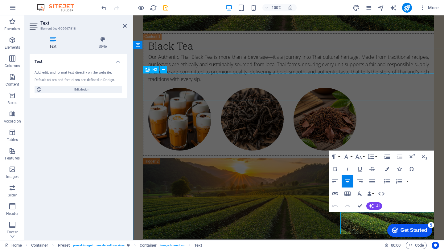
scroll to position [1181, 0]
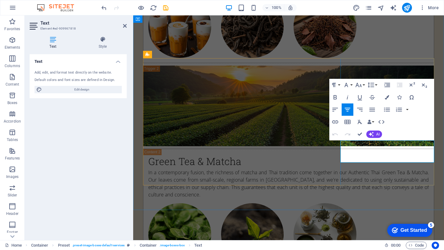
drag, startPoint x: 349, startPoint y: 145, endPoint x: 433, endPoint y: 158, distance: 84.9
click at [377, 135] on span "AI" at bounding box center [377, 135] width 3 height 4
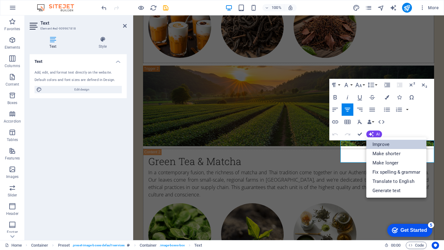
click at [389, 143] on link "Improve" at bounding box center [396, 144] width 60 height 9
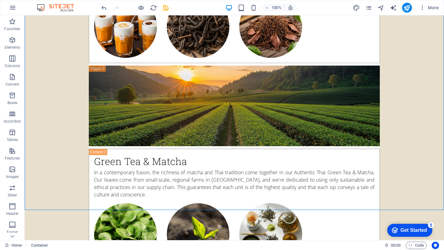
click at [170, 4] on div "100% More" at bounding box center [270, 8] width 341 height 10
click at [165, 7] on icon "save" at bounding box center [165, 7] width 7 height 7
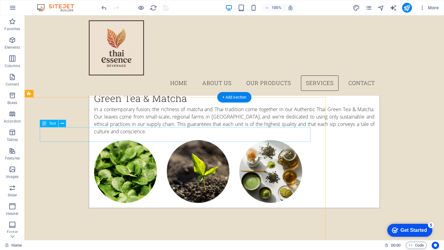
scroll to position [1227, 0]
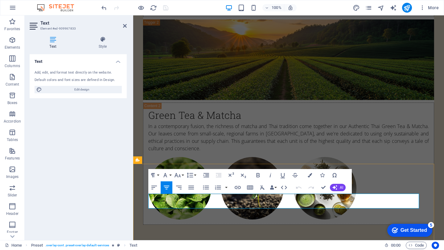
drag, startPoint x: 151, startPoint y: 197, endPoint x: 333, endPoint y: 204, distance: 182.3
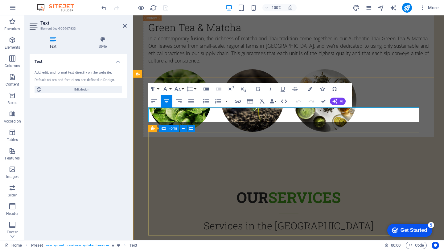
scroll to position [1316, 0]
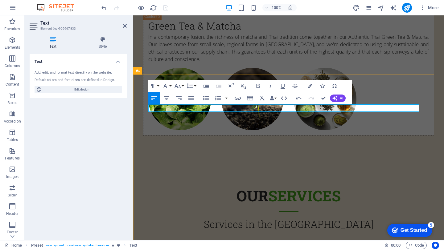
click at [133, 15] on div "message," at bounding box center [133, 15] width 0 height 0
drag, startPoint x: 394, startPoint y: 110, endPoint x: 146, endPoint y: 109, distance: 248.5
click at [342, 99] on span "AI" at bounding box center [341, 99] width 3 height 4
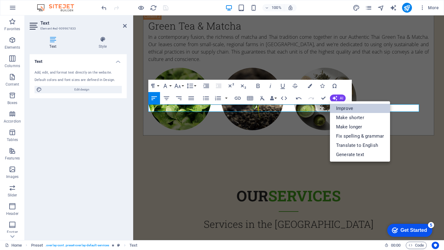
click at [376, 105] on link "Improve" at bounding box center [360, 108] width 60 height 9
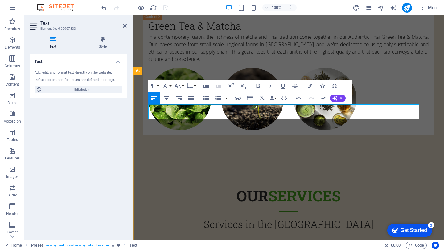
drag, startPoint x: 314, startPoint y: 109, endPoint x: 349, endPoint y: 109, distance: 34.8
click at [168, 100] on icon "button" at bounding box center [166, 98] width 7 height 7
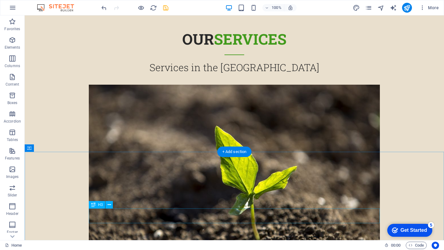
scroll to position [1485, 0]
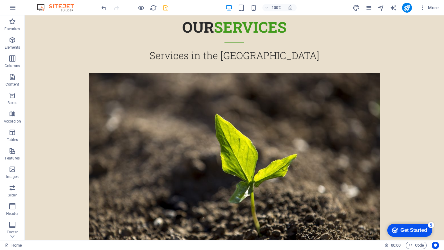
drag, startPoint x: 350, startPoint y: 52, endPoint x: 359, endPoint y: 250, distance: 198.4
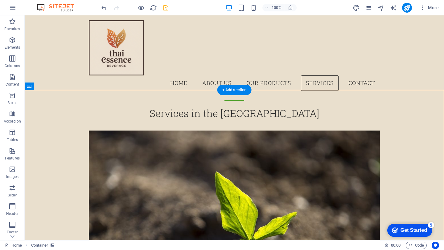
scroll to position [1411, 0]
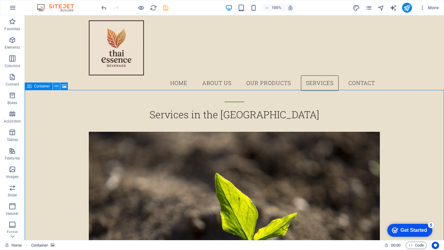
click at [54, 88] on button at bounding box center [56, 86] width 7 height 7
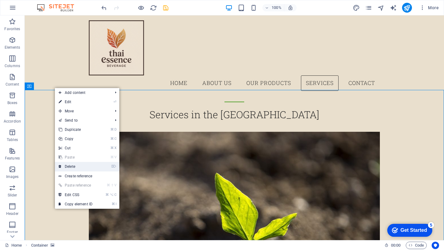
click at [84, 168] on link "⌦ Delete" at bounding box center [75, 166] width 41 height 9
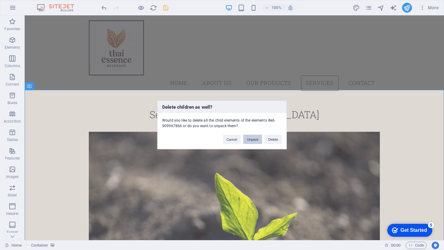
click at [252, 142] on button "Unpack" at bounding box center [252, 139] width 19 height 9
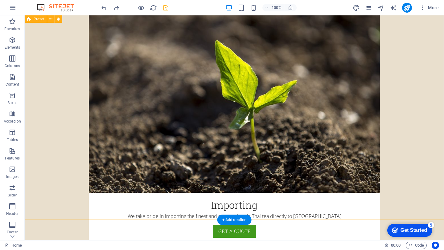
scroll to position [1568, 0]
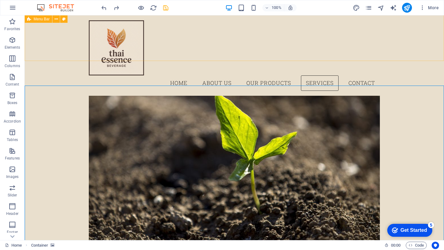
scroll to position [1478, 0]
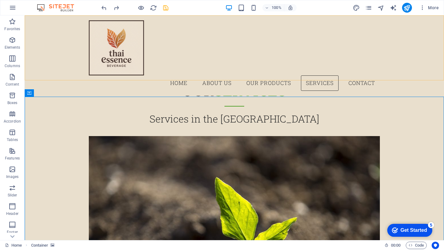
scroll to position [1400, 0]
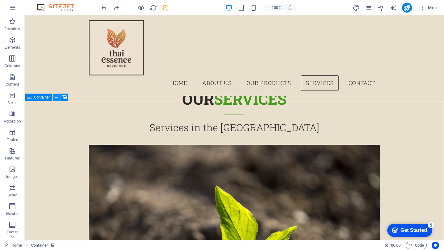
click at [57, 96] on icon at bounding box center [56, 97] width 3 height 6
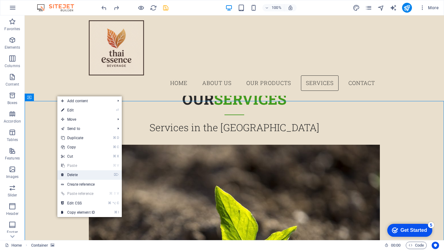
click at [89, 173] on link "⌦ Delete" at bounding box center [77, 174] width 41 height 9
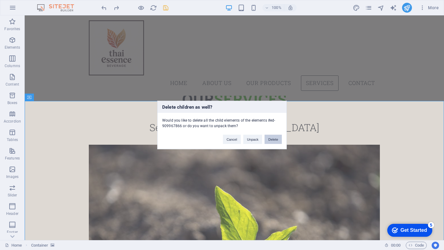
click at [273, 138] on button "Delete" at bounding box center [273, 139] width 17 height 9
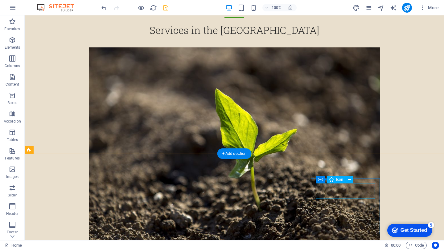
scroll to position [1523, 0]
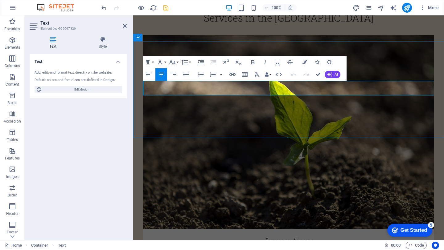
drag, startPoint x: 150, startPoint y: 84, endPoint x: 379, endPoint y: 92, distance: 229.8
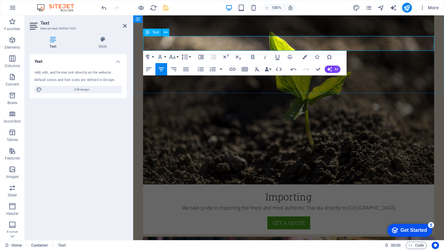
scroll to position [659, 1]
drag, startPoint x: 325, startPoint y: 46, endPoint x: 254, endPoint y: 43, distance: 70.9
click at [133, 28] on html "Skip to main content 50 Scotland Rd , Maastricht, The Netherlands 6211 NR +1-12…" at bounding box center [288, 248] width 311 height 3600
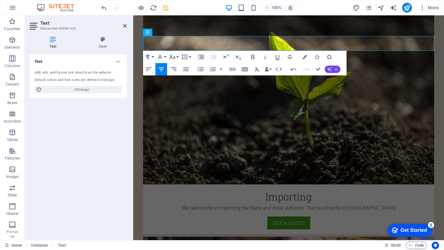
click at [335, 70] on span "AI" at bounding box center [336, 70] width 3 height 4
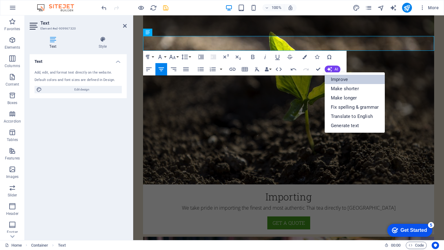
click at [348, 80] on link "Improve" at bounding box center [355, 79] width 60 height 9
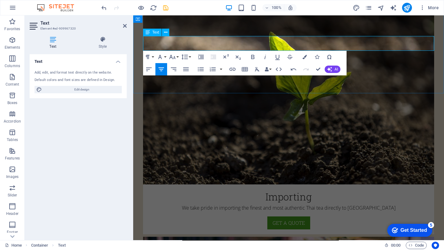
drag, startPoint x: 302, startPoint y: 41, endPoint x: 334, endPoint y: 41, distance: 32.1
drag, startPoint x: 317, startPoint y: 41, endPoint x: 351, endPoint y: 41, distance: 33.6
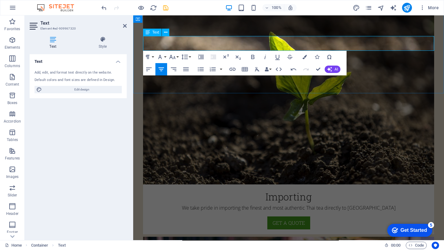
drag, startPoint x: 316, startPoint y: 41, endPoint x: 357, endPoint y: 43, distance: 40.8
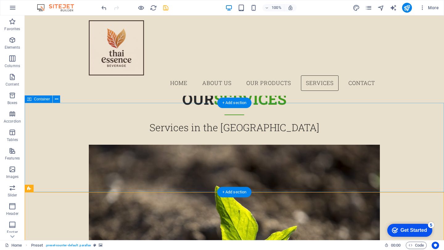
scroll to position [1374, 0]
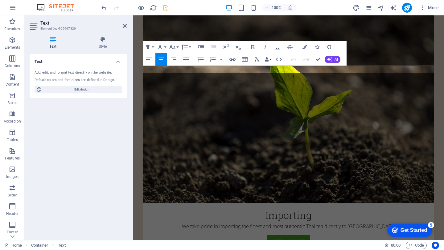
scroll to position [1550, 0]
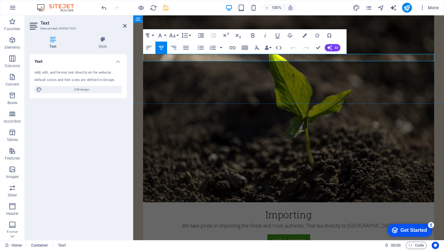
drag, startPoint x: 149, startPoint y: 57, endPoint x: 429, endPoint y: 55, distance: 280.3
click at [332, 49] on button "AI" at bounding box center [333, 47] width 16 height 7
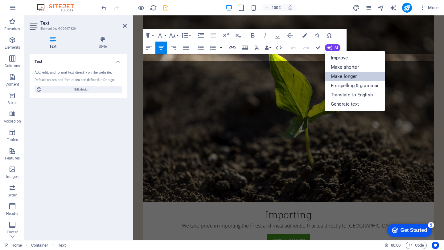
click at [354, 74] on link "Make longer" at bounding box center [355, 76] width 60 height 9
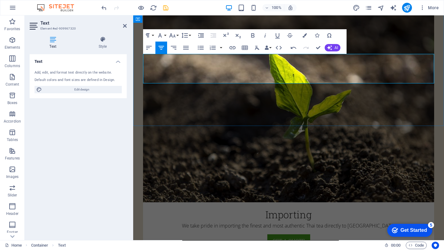
drag, startPoint x: 275, startPoint y: 72, endPoint x: 409, endPoint y: 75, distance: 133.2
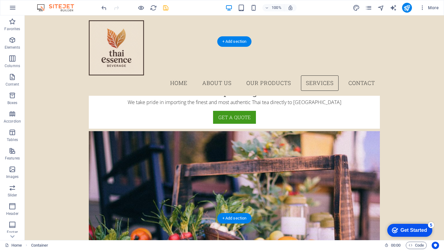
scroll to position [1558, 0]
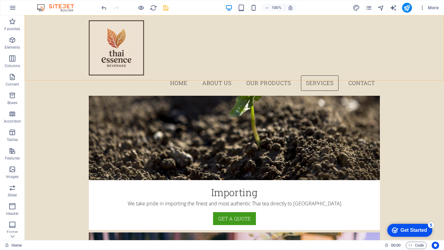
click at [50, 80] on div "Menu Home About Us Our Products Services Contact" at bounding box center [234, 55] width 419 height 80
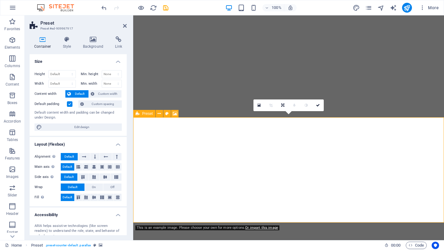
click at [161, 115] on icon at bounding box center [159, 114] width 3 height 6
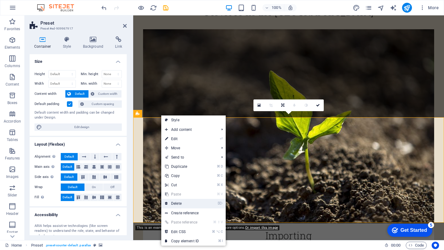
click at [193, 202] on link "⌦ Delete" at bounding box center [181, 203] width 41 height 9
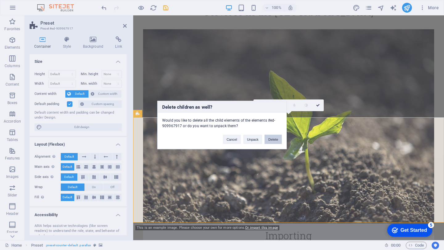
click at [275, 138] on button "Delete" at bounding box center [273, 139] width 17 height 9
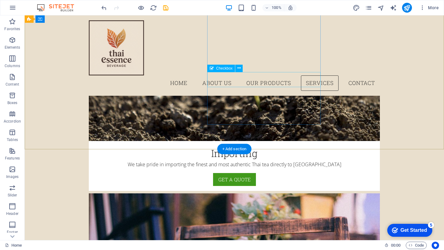
scroll to position [1528, 0]
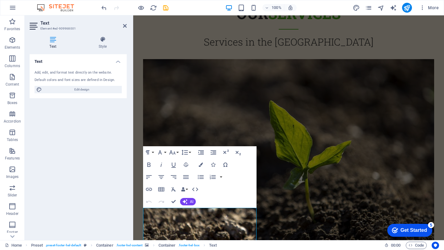
click at [125, 20] on h2 "Text" at bounding box center [83, 23] width 86 height 6
drag, startPoint x: 125, startPoint y: 25, endPoint x: 101, endPoint y: 10, distance: 29.1
click at [125, 25] on icon at bounding box center [125, 25] width 4 height 5
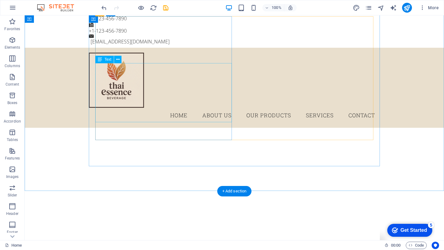
scroll to position [0, 0]
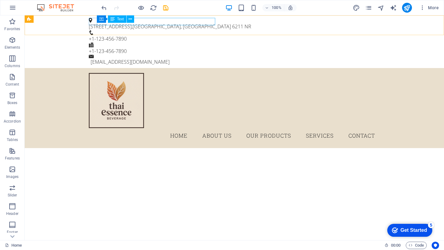
click at [127, 23] on div "50 Scotland Rd , Maastricht, The Netherlands 6211 NR" at bounding box center [232, 26] width 286 height 7
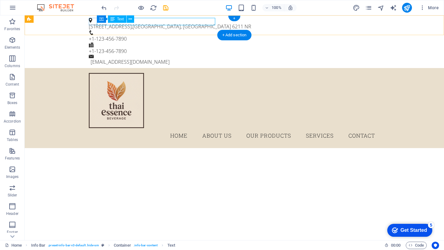
click at [140, 23] on div "50 Scotland Rd , Maastricht, The Netherlands 6211 NR" at bounding box center [232, 26] width 286 height 7
click at [142, 23] on div "50 Scotland Rd , Maastricht, The Netherlands 6211 NR" at bounding box center [232, 26] width 286 height 7
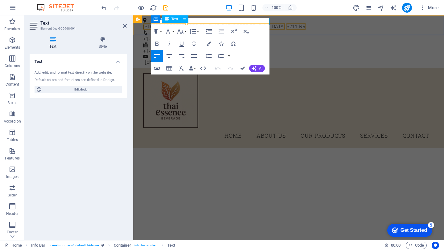
click at [179, 25] on span "[STREET_ADDRESS]" at bounding box center [164, 26] width 43 height 7
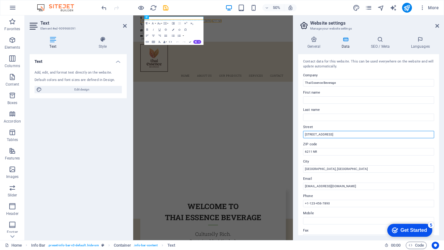
drag, startPoint x: 330, startPoint y: 135, endPoint x: 295, endPoint y: 135, distance: 34.8
click at [295, 135] on div "General Data SEO / Meta Languages Website name thaiessencebeverage.org Logo Dra…" at bounding box center [368, 135] width 151 height 209
type input "s"
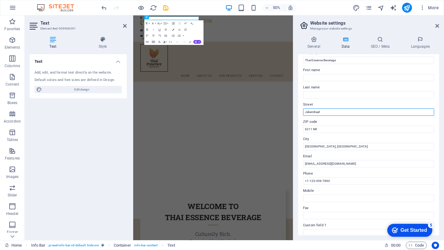
scroll to position [29, 0]
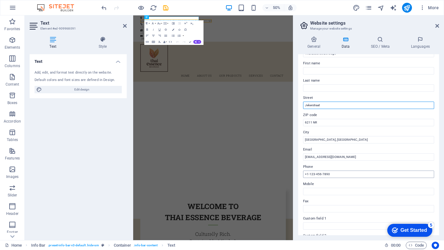
type input "Jekerstraat"
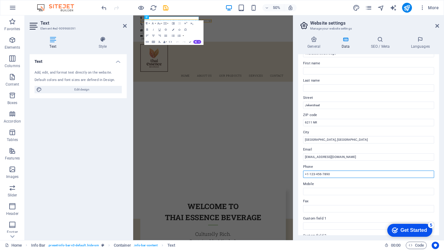
click at [336, 175] on input "+1-123-456-7890" at bounding box center [368, 174] width 131 height 7
drag, startPoint x: 336, startPoint y: 175, endPoint x: 307, endPoint y: 175, distance: 28.7
click at [307, 175] on input "+1-123-456-7890" at bounding box center [368, 174] width 131 height 7
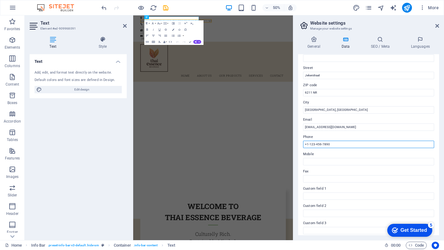
scroll to position [60, 0]
type input "+31 6715 1690"
drag, startPoint x: 436, startPoint y: 24, endPoint x: 303, endPoint y: 9, distance: 134.1
click at [436, 24] on icon at bounding box center [437, 25] width 4 height 5
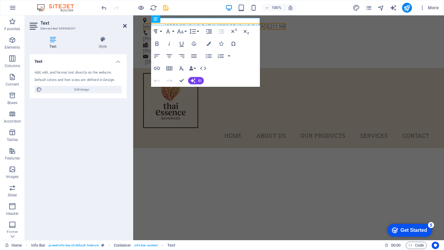
drag, startPoint x: 123, startPoint y: 24, endPoint x: 98, endPoint y: 8, distance: 28.8
click at [123, 24] on icon at bounding box center [125, 25] width 4 height 5
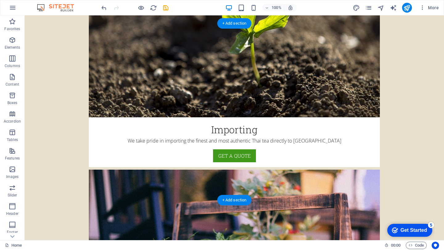
scroll to position [1678, 0]
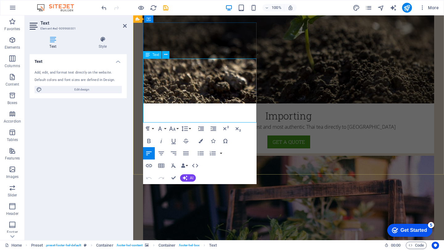
drag, startPoint x: 156, startPoint y: 99, endPoint x: 134, endPoint y: 99, distance: 21.3
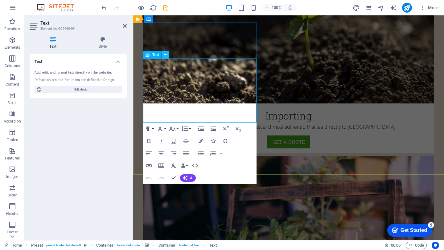
click at [165, 57] on icon at bounding box center [165, 54] width 3 height 6
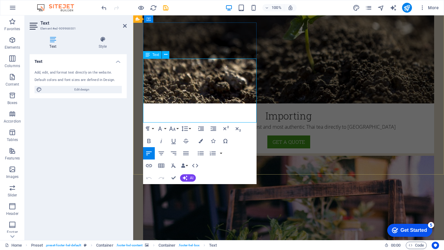
click at [109, 42] on icon at bounding box center [103, 39] width 48 height 6
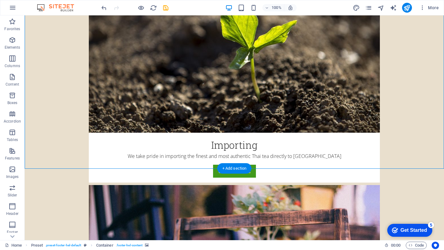
scroll to position [1705, 0]
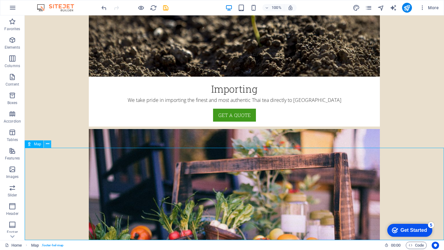
click at [48, 146] on icon at bounding box center [47, 144] width 3 height 6
click at [49, 145] on button at bounding box center [47, 144] width 7 height 7
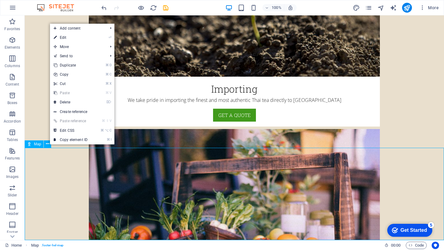
click at [42, 143] on div "Map" at bounding box center [34, 144] width 19 height 7
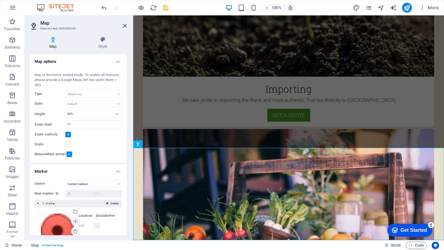
click at [66, 143] on label at bounding box center [68, 145] width 6 height 6
click at [0, 0] on input "Scale" at bounding box center [0, 0] width 0 height 0
click at [70, 144] on label at bounding box center [68, 145] width 6 height 6
click at [0, 0] on input "Scale" at bounding box center [0, 0] width 0 height 0
click at [70, 144] on label at bounding box center [68, 145] width 6 height 6
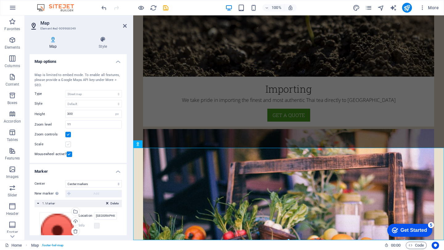
click at [0, 0] on input "Scale" at bounding box center [0, 0] width 0 height 0
click at [70, 144] on label at bounding box center [68, 145] width 6 height 6
click at [0, 0] on input "Scale" at bounding box center [0, 0] width 0 height 0
click at [105, 47] on h4 "Style" at bounding box center [103, 42] width 48 height 13
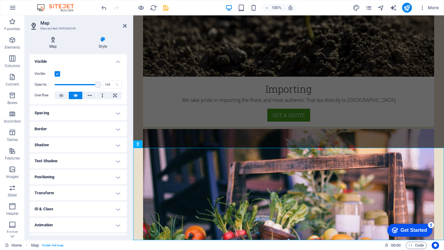
click at [52, 43] on h4 "Map" at bounding box center [54, 42] width 49 height 13
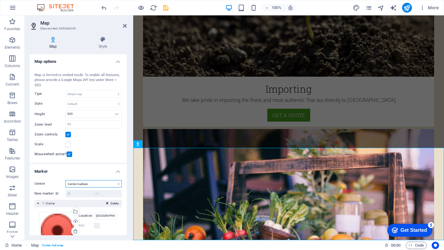
click at [108, 187] on select "Don't center Center markers Center and zoom markers" at bounding box center [93, 183] width 56 height 7
click at [65, 188] on select "Don't center Center markers Center and zoom markers" at bounding box center [93, 183] width 56 height 7
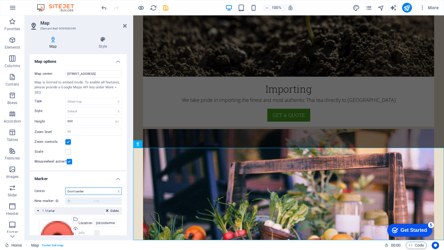
click at [109, 191] on select "Don't center Center markers Center and zoom markers" at bounding box center [93, 191] width 56 height 7
click at [65, 188] on select "Don't center Center markers Center and zoom markers" at bounding box center [93, 191] width 56 height 7
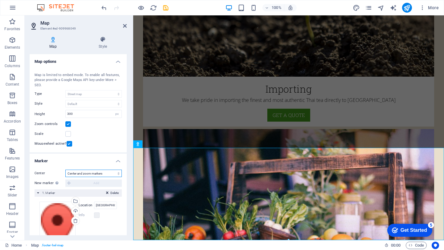
click at [103, 175] on select "Don't center Center markers Center and zoom markers" at bounding box center [93, 173] width 56 height 7
select select "1"
click at [65, 177] on select "Don't center Center markers Center and zoom markers" at bounding box center [93, 173] width 56 height 7
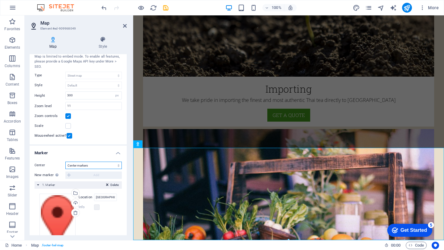
scroll to position [17, 0]
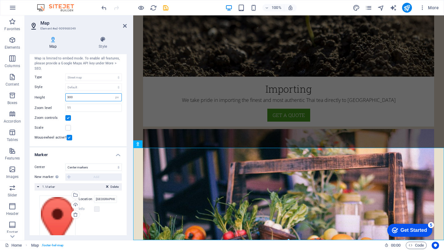
click at [95, 95] on input "300" at bounding box center [94, 97] width 56 height 7
type input "3"
type input "100"
click at [103, 129] on div "Scale" at bounding box center [78, 127] width 87 height 7
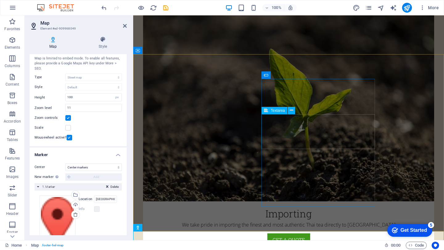
scroll to position [1643, 0]
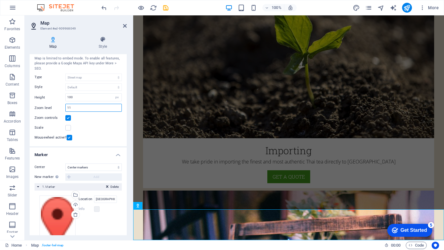
click at [86, 109] on input "11" at bounding box center [94, 107] width 56 height 7
type input "14"
click at [87, 99] on input "100" at bounding box center [94, 97] width 56 height 7
type input "1"
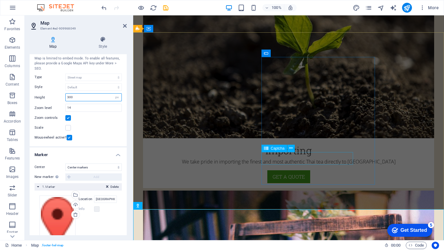
type input "300"
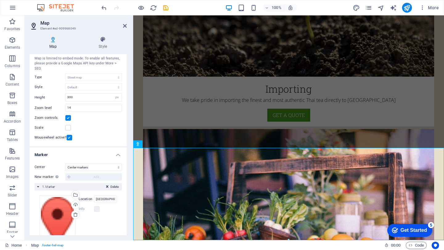
click at [55, 61] on div "Map is limited to embed mode. To enable all features, please provide a Google M…" at bounding box center [78, 63] width 87 height 15
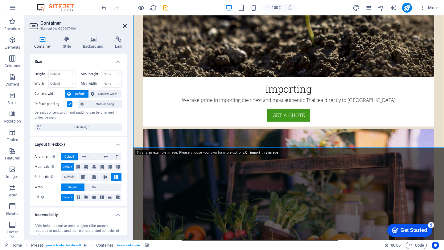
click at [126, 23] on icon at bounding box center [125, 25] width 4 height 5
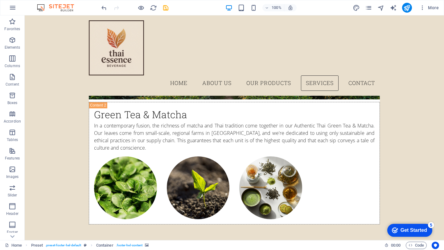
scroll to position [1169, 0]
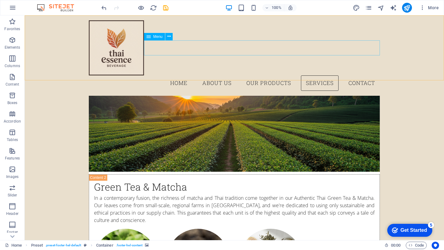
click at [361, 76] on nav "Home About Us Our Products Services Contact" at bounding box center [234, 83] width 291 height 15
click at [324, 76] on nav "Home About Us Our Products Services Contact" at bounding box center [234, 83] width 291 height 15
click at [264, 76] on nav "Home About Us Our Products Services Contact" at bounding box center [234, 83] width 291 height 15
click at [347, 76] on nav "Home About Us Our Products Services Contact" at bounding box center [234, 83] width 291 height 15
click at [306, 76] on nav "Home About Us Our Products Services Contact" at bounding box center [234, 83] width 291 height 15
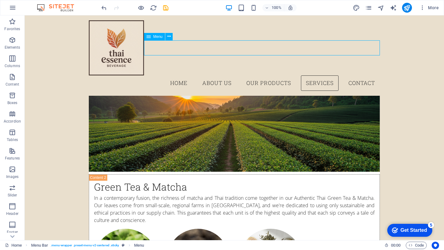
click at [280, 76] on nav "Home About Us Our Products Services Contact" at bounding box center [234, 83] width 291 height 15
click at [222, 76] on nav "Home About Us Our Products Services Contact" at bounding box center [234, 83] width 291 height 15
click at [168, 76] on nav "Home About Us Our Products Services Contact" at bounding box center [234, 83] width 291 height 15
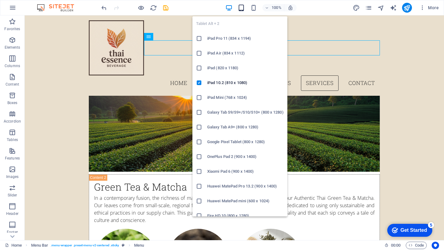
click at [241, 7] on icon "button" at bounding box center [241, 7] width 7 height 7
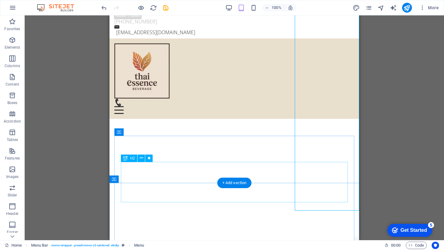
scroll to position [0, 0]
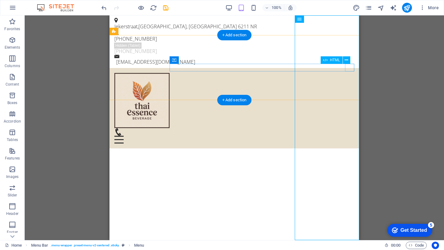
click at [350, 136] on div "Menu" at bounding box center [234, 140] width 240 height 8
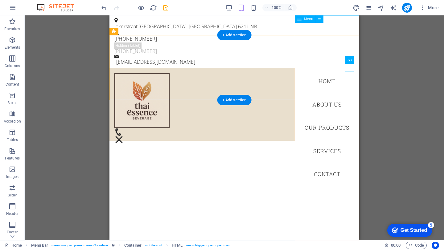
click at [331, 176] on nav "Home About Us Our Products Services Contact" at bounding box center [327, 127] width 64 height 225
click at [331, 171] on nav "Home About Us Our Products Services Contact" at bounding box center [327, 127] width 64 height 225
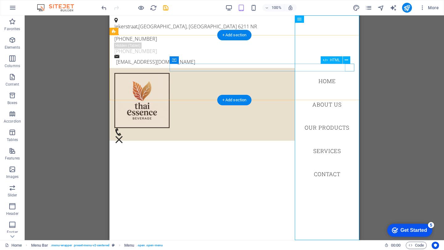
click at [124, 136] on div "Menu" at bounding box center [118, 140] width 9 height 8
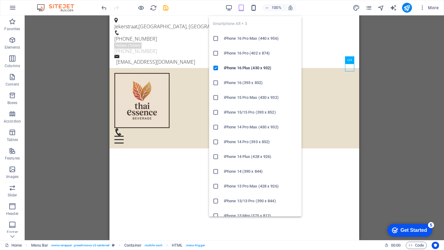
click at [252, 6] on icon "button" at bounding box center [253, 7] width 7 height 7
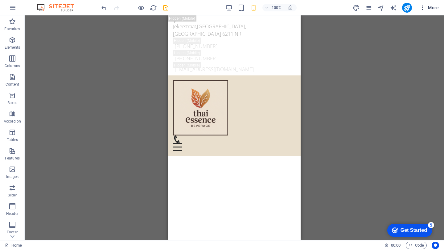
click at [432, 9] on span "More" at bounding box center [428, 8] width 19 height 6
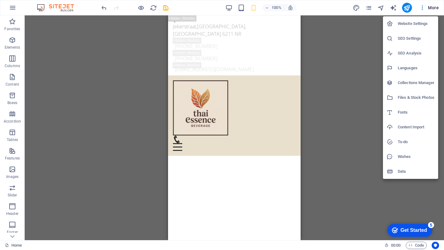
click at [411, 42] on h6 "SEO Settings" at bounding box center [416, 38] width 37 height 7
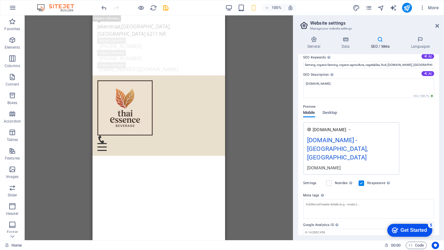
scroll to position [54, 0]
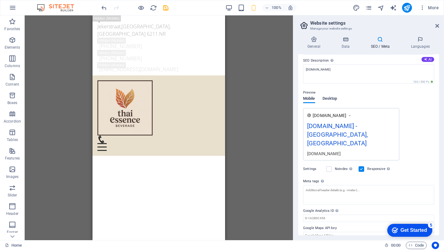
click at [334, 99] on span "Desktop" at bounding box center [329, 99] width 15 height 9
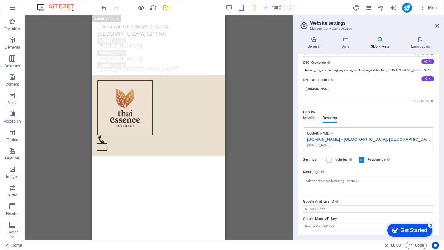
scroll to position [34, 0]
click at [305, 117] on span "Mobile" at bounding box center [309, 119] width 12 height 9
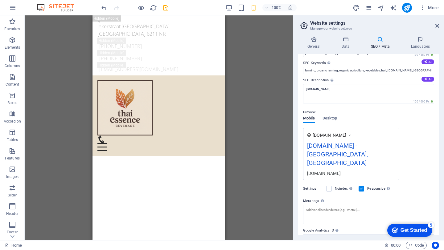
scroll to position [54, 0]
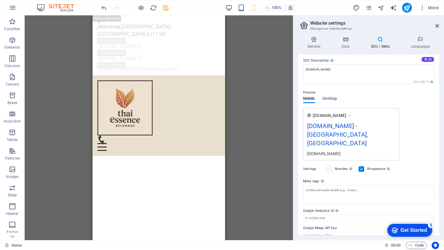
click at [331, 166] on label at bounding box center [329, 169] width 6 height 6
click at [0, 0] on input "Noindex Instruct search engines to exclude this website from search results." at bounding box center [0, 0] width 0 height 0
click at [331, 166] on label at bounding box center [329, 169] width 6 height 6
click at [0, 0] on input "Noindex Instruct search engines to exclude this website from search results." at bounding box center [0, 0] width 0 height 0
click at [367, 166] on div "Responsive Determine whether the website should be responsive based on screen r…" at bounding box center [375, 169] width 33 height 7
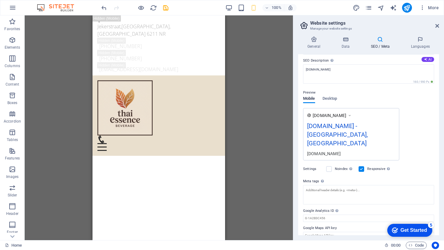
click at [364, 166] on label at bounding box center [362, 169] width 6 height 6
click at [0, 0] on input "Responsive Determine whether the website should be responsive based on screen r…" at bounding box center [0, 0] width 0 height 0
click at [364, 166] on label at bounding box center [362, 169] width 6 height 6
click at [0, 0] on input "Responsive Determine whether the website should be responsive based on screen r…" at bounding box center [0, 0] width 0 height 0
click at [352, 116] on icon at bounding box center [349, 116] width 4 height 6
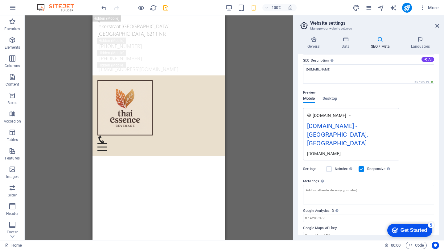
click at [365, 150] on div "thaiessencebeverage.org" at bounding box center [351, 153] width 88 height 6
drag, startPoint x: 356, startPoint y: 146, endPoint x: 322, endPoint y: 146, distance: 34.5
click at [322, 150] on div "thaiessencebeverage.org" at bounding box center [351, 153] width 88 height 6
click at [342, 47] on h4 "Data" at bounding box center [346, 42] width 29 height 13
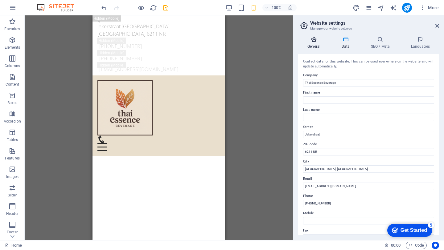
click at [318, 45] on h4 "General" at bounding box center [315, 42] width 34 height 13
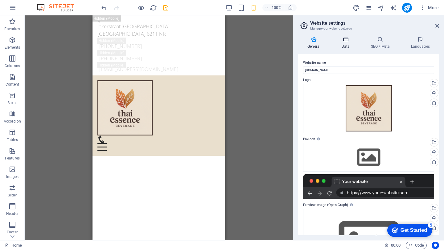
click at [334, 44] on h4 "Data" at bounding box center [346, 42] width 29 height 13
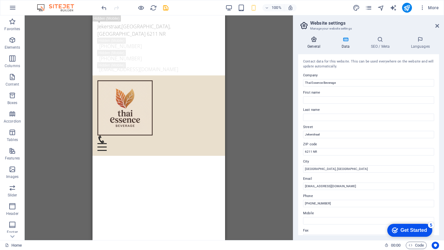
click at [319, 47] on h4 "General" at bounding box center [315, 42] width 34 height 13
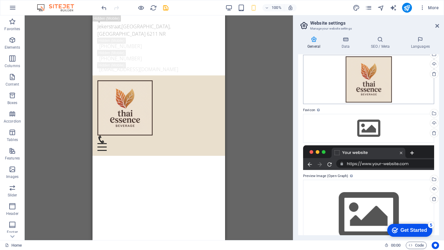
scroll to position [0, 0]
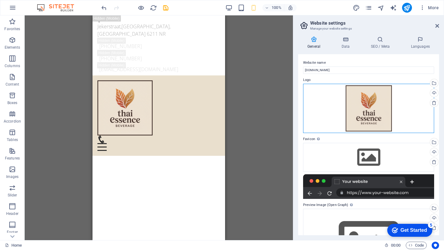
click at [362, 100] on div "Drag files here, click to choose files or select files from Files or our free s…" at bounding box center [368, 108] width 131 height 49
click at [362, 100] on body "Thai Essence Beverage Home Favorites Elements Columns Content Boxes Accordion T…" at bounding box center [222, 125] width 444 height 250
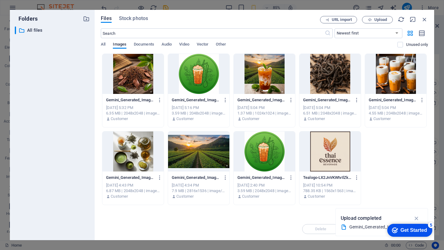
click at [330, 156] on div at bounding box center [329, 152] width 61 height 40
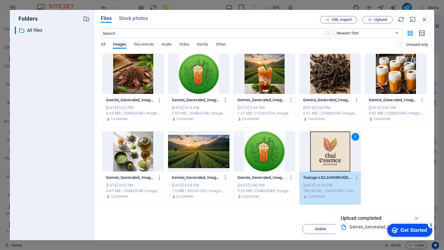
click at [330, 156] on div "1" at bounding box center [329, 152] width 61 height 40
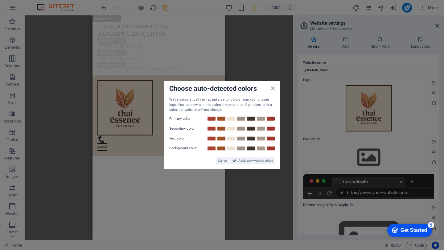
click at [176, 121] on label "Primary color" at bounding box center [187, 118] width 37 height 7
click at [240, 160] on span "Apply new website colors" at bounding box center [255, 160] width 35 height 7
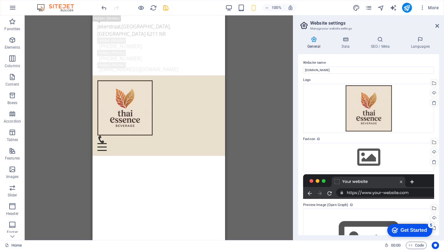
click at [164, 5] on icon "save" at bounding box center [165, 7] width 7 height 7
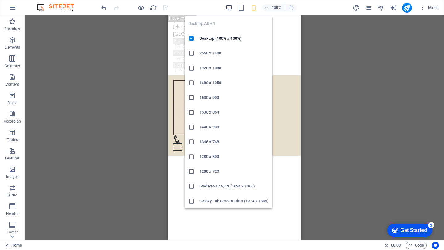
click at [230, 6] on icon "button" at bounding box center [228, 7] width 7 height 7
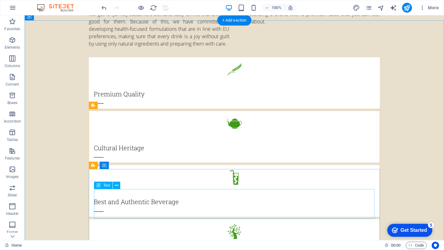
scroll to position [748, 0]
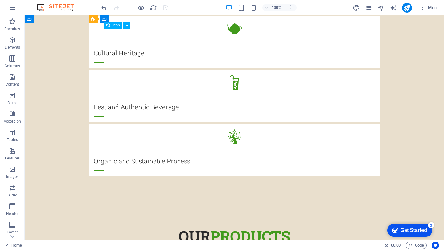
select select "xMidYMid"
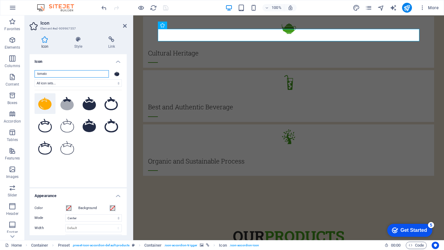
drag, startPoint x: 59, startPoint y: 75, endPoint x: 32, endPoint y: 75, distance: 26.8
click at [32, 75] on div "tomato All icon sets... IcoFont Ionicons FontAwesome Brands FontAwesome Duotone…" at bounding box center [78, 126] width 97 height 122
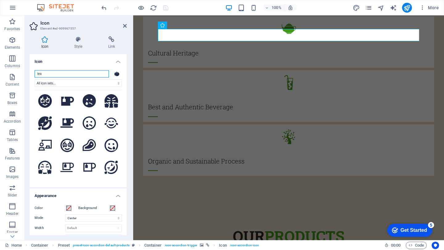
scroll to position [380, 0]
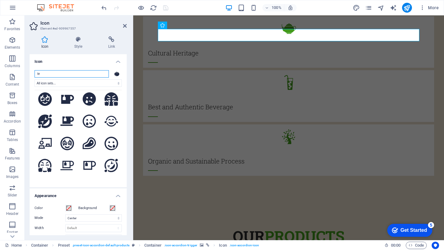
type input "t"
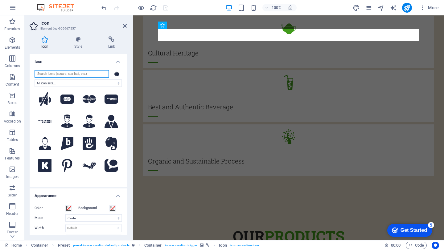
scroll to position [0, 0]
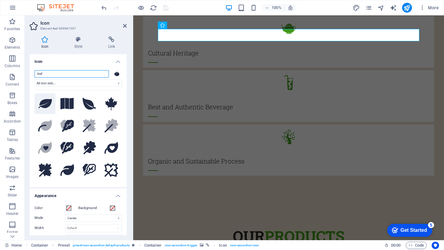
type input "leaf"
click at [48, 104] on icon at bounding box center [45, 103] width 14 height 9
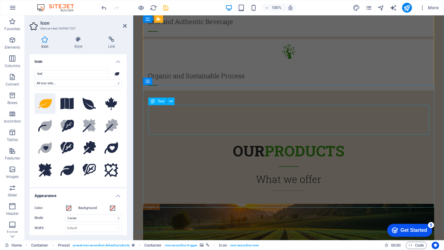
scroll to position [945, 0]
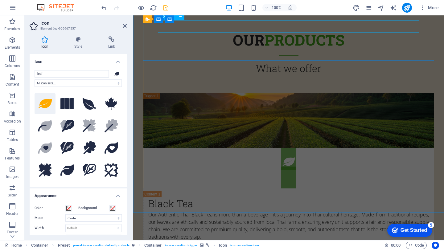
select select "xMidYMid"
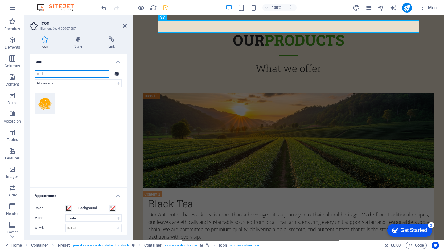
click at [64, 73] on input "cauli" at bounding box center [72, 73] width 74 height 7
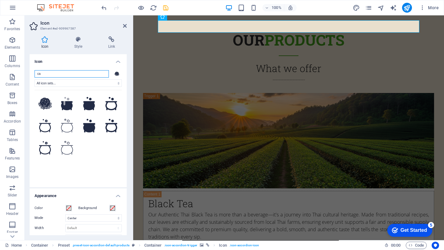
type input "c"
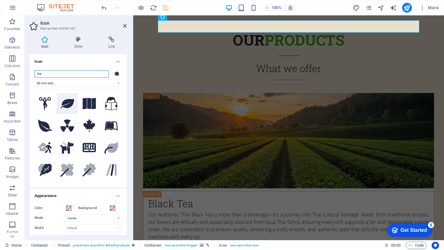
type input "lea"
click at [72, 108] on button at bounding box center [67, 103] width 21 height 21
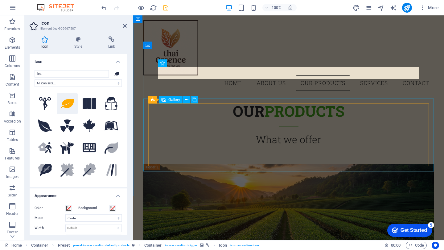
scroll to position [805, 0]
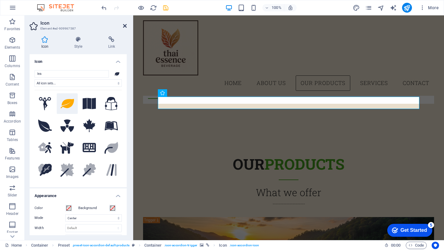
click at [125, 25] on icon at bounding box center [125, 25] width 4 height 5
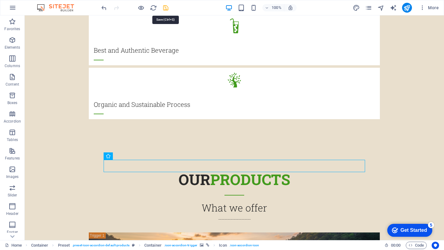
click at [167, 7] on icon "save" at bounding box center [165, 7] width 7 height 7
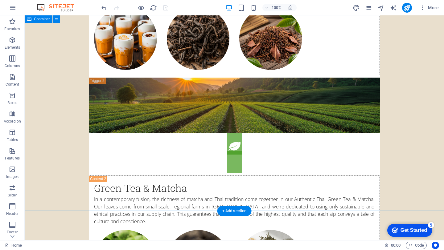
scroll to position [1186, 0]
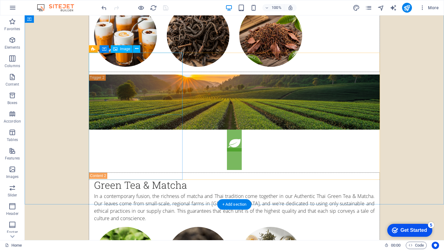
select select "%"
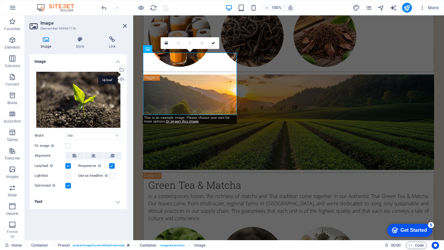
click at [123, 81] on div "Upload" at bounding box center [121, 80] width 9 height 9
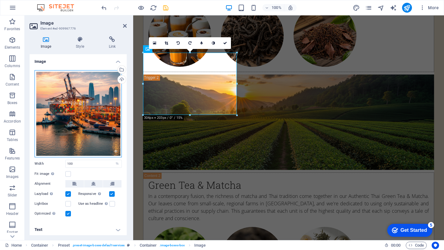
click at [67, 120] on div "Drag files here, click to choose files or select files from Files or our free s…" at bounding box center [78, 113] width 87 height 87
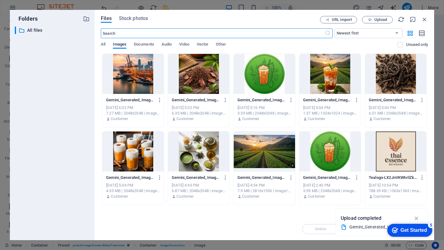
scroll to position [1299, 0]
click at [426, 19] on icon "button" at bounding box center [424, 19] width 7 height 7
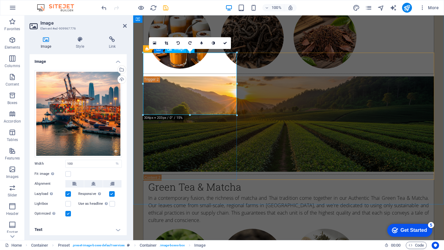
click at [124, 26] on icon at bounding box center [125, 25] width 4 height 5
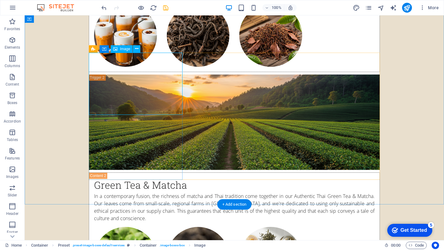
select select "%"
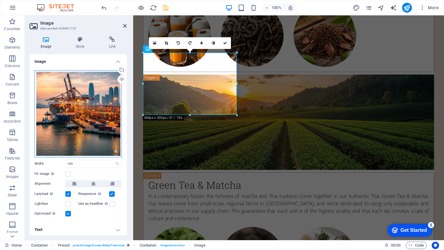
click at [87, 109] on div "Drag files here, click to choose files or select files from Files or our free s…" at bounding box center [78, 113] width 87 height 87
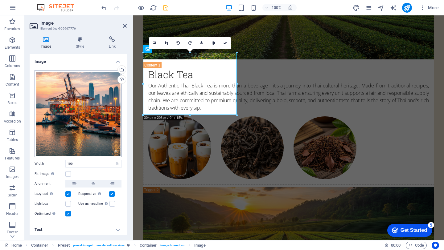
scroll to position [1299, 0]
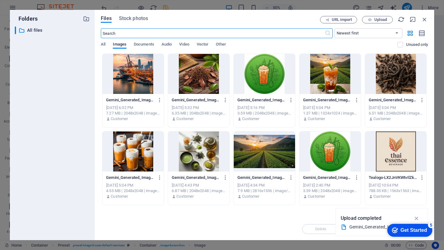
click at [125, 92] on div at bounding box center [132, 74] width 61 height 40
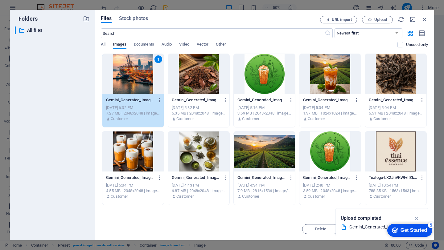
click at [125, 92] on div "1" at bounding box center [132, 74] width 61 height 40
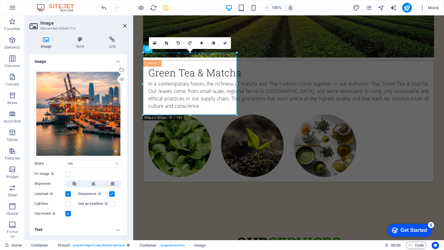
scroll to position [1186, 0]
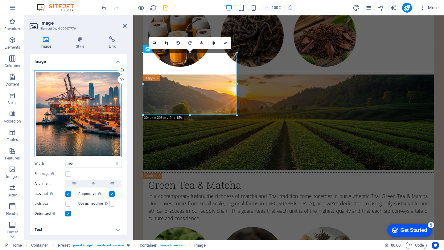
click at [111, 78] on div "Drag files here, click to choose files or select files from Files or our free s…" at bounding box center [78, 113] width 87 height 87
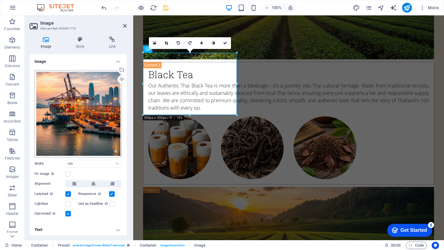
scroll to position [1299, 0]
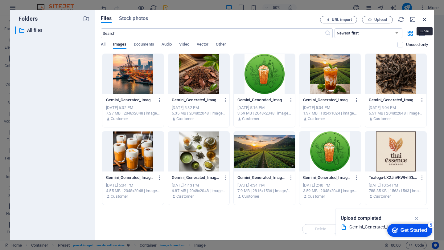
drag, startPoint x: 423, startPoint y: 19, endPoint x: 274, endPoint y: 3, distance: 149.4
click at [423, 19] on icon "button" at bounding box center [424, 19] width 7 height 7
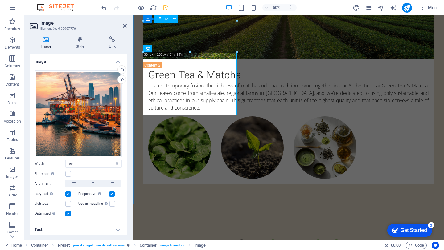
scroll to position [1186, 0]
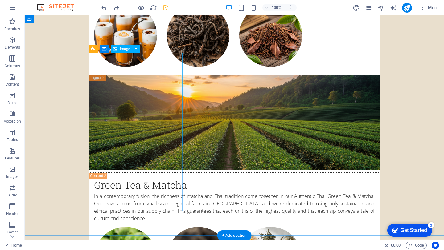
select select "%"
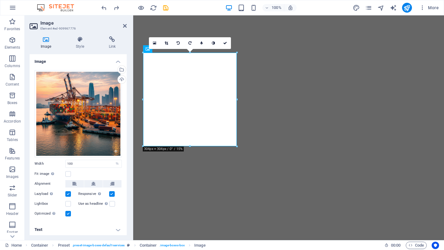
select select "%"
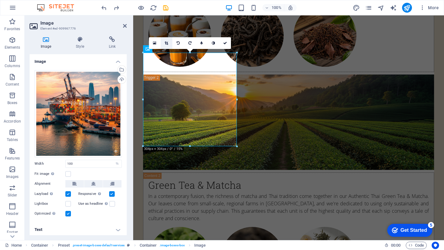
click at [168, 41] on link at bounding box center [167, 43] width 12 height 12
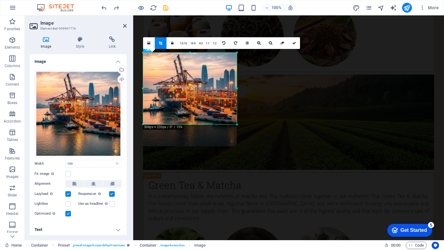
drag, startPoint x: 236, startPoint y: 147, endPoint x: 239, endPoint y: 124, distance: 23.3
click at [237, 124] on div "180 170 160 150 140 130 120 110 100 90 80 70 60 50 40 30 20 10 0 -10 -20 -30 -4…" at bounding box center [190, 89] width 94 height 72
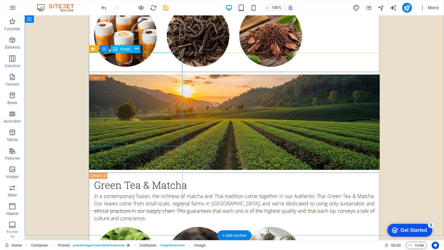
select select "%"
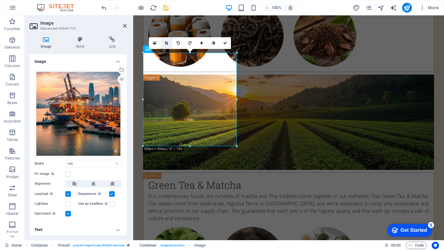
click at [166, 43] on icon at bounding box center [166, 43] width 3 height 4
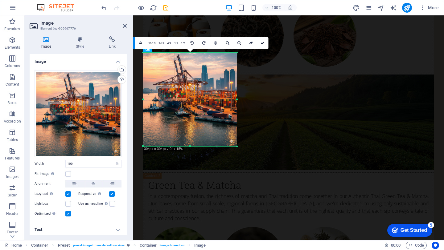
click at [235, 146] on div at bounding box center [190, 147] width 94 height 2
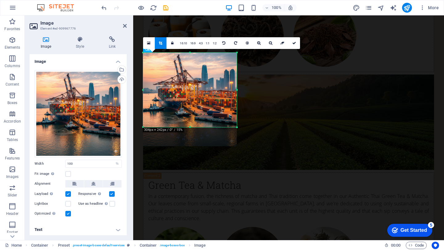
drag, startPoint x: 236, startPoint y: 146, endPoint x: 237, endPoint y: 127, distance: 19.2
click at [237, 127] on div at bounding box center [237, 128] width 4 height 4
click at [293, 41] on icon at bounding box center [294, 43] width 4 height 4
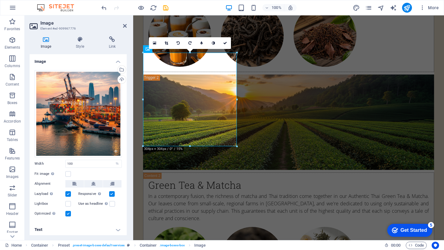
scroll to position [0, 0]
click at [84, 97] on div "Drag files here, click to choose files or select files from Files or our free s…" at bounding box center [78, 113] width 87 height 87
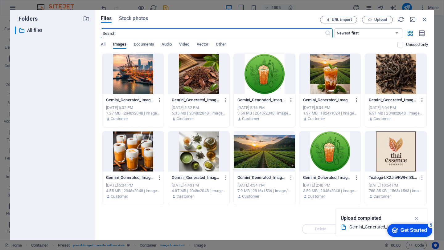
scroll to position [1299, 0]
click at [424, 21] on icon "button" at bounding box center [424, 19] width 7 height 7
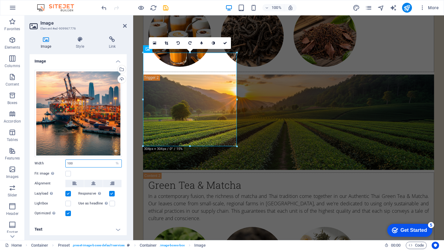
click at [78, 165] on input "100" at bounding box center [94, 163] width 56 height 7
type input "1"
type input "100"
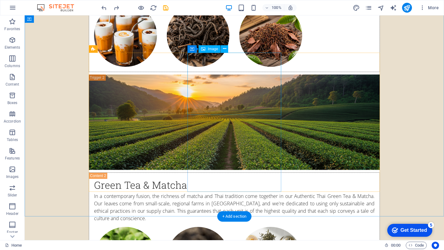
select select "%"
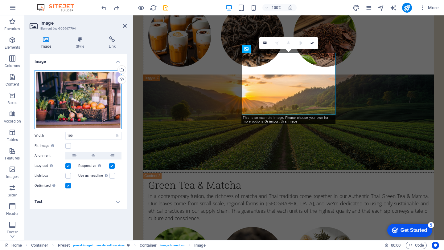
click at [103, 83] on div "Drag files here, click to choose files or select files from Files or our free s…" at bounding box center [78, 99] width 87 height 59
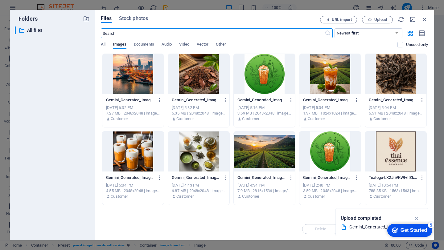
scroll to position [1299, 0]
click at [422, 17] on icon "button" at bounding box center [424, 19] width 7 height 7
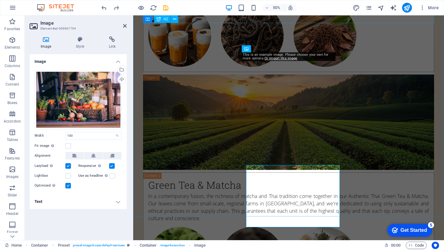
scroll to position [1186, 0]
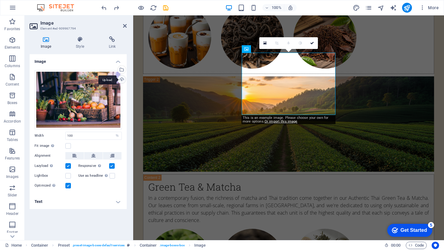
click at [122, 80] on div "Upload" at bounding box center [121, 80] width 9 height 9
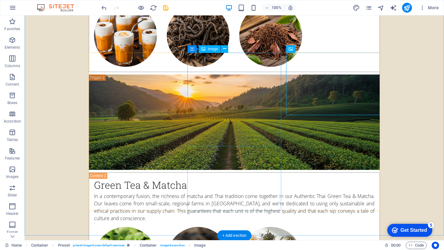
select select "%"
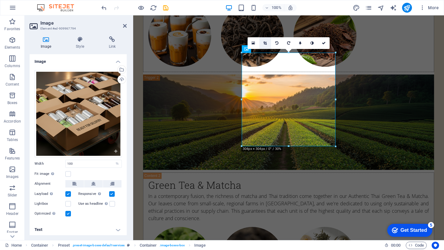
click at [266, 41] on icon at bounding box center [264, 43] width 3 height 4
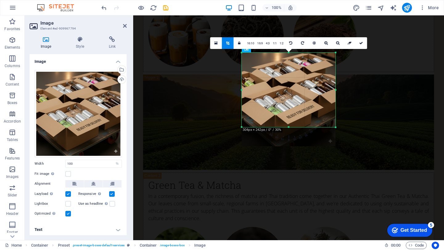
drag, startPoint x: 289, startPoint y: 145, endPoint x: 286, endPoint y: 126, distance: 19.0
click at [286, 126] on div at bounding box center [289, 127] width 94 height 2
click at [359, 43] on icon at bounding box center [361, 43] width 4 height 4
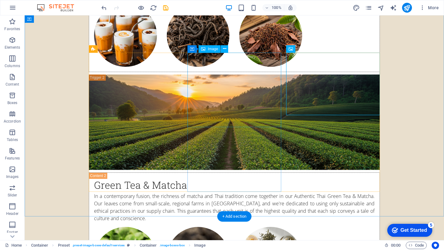
select select "%"
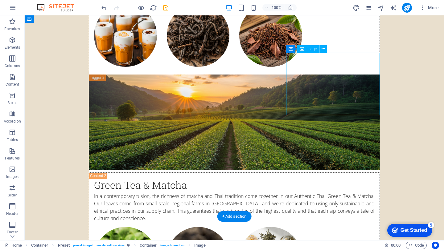
select select "%"
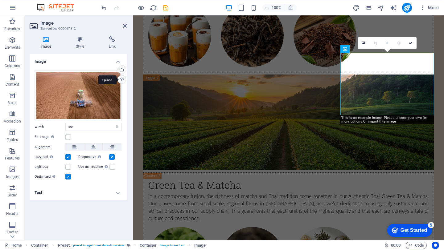
click at [122, 80] on div "Upload" at bounding box center [121, 80] width 9 height 9
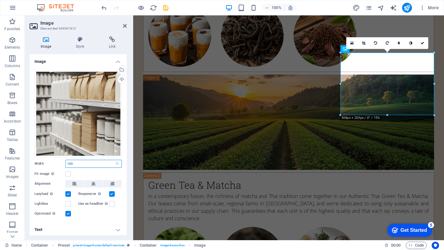
click at [75, 164] on input "100" at bounding box center [94, 163] width 56 height 7
type input "1"
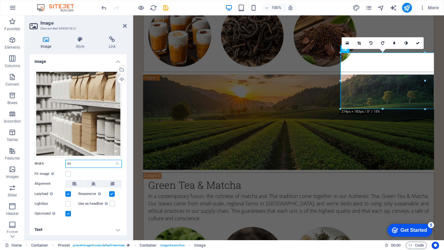
type input "9"
type input "100"
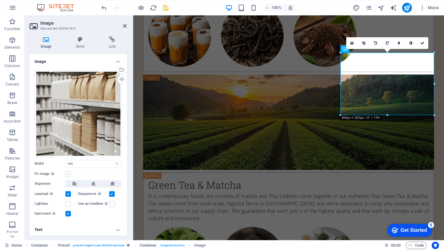
click at [68, 174] on label at bounding box center [68, 174] width 6 height 6
click at [0, 0] on input "Fit image Automatically fit image to a fixed width and height" at bounding box center [0, 0] width 0 height 0
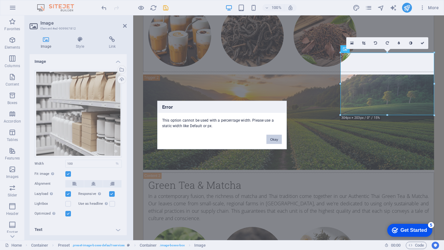
click at [273, 141] on button "Okay" at bounding box center [273, 139] width 15 height 9
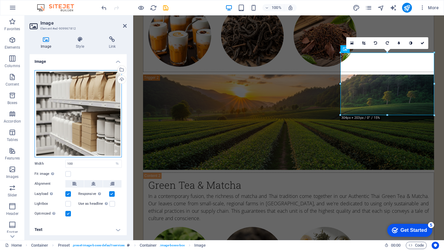
click at [81, 132] on div "Drag files here, click to choose files or select files from Files or our free s…" at bounding box center [78, 113] width 87 height 87
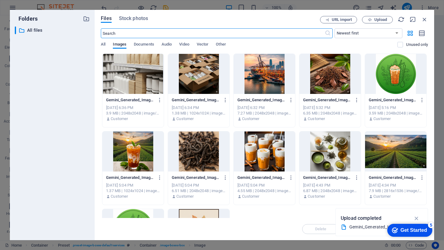
scroll to position [1299, 0]
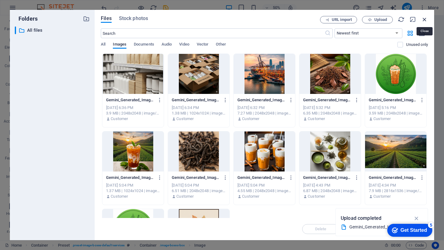
click at [425, 18] on icon "button" at bounding box center [424, 19] width 7 height 7
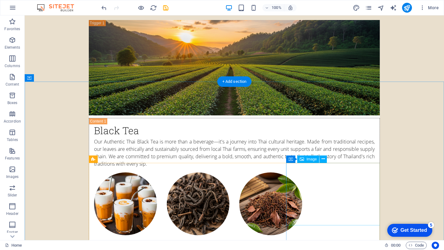
scroll to position [1096, 0]
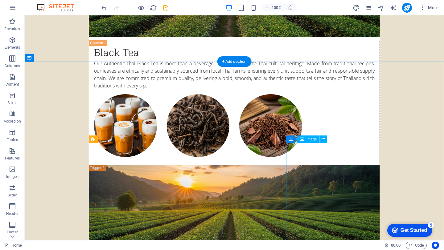
select select "%"
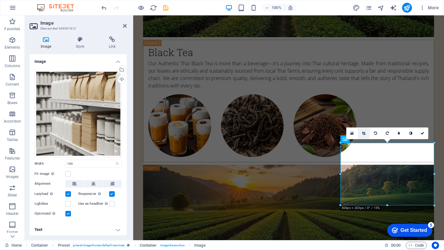
click at [365, 132] on icon at bounding box center [363, 134] width 3 height 4
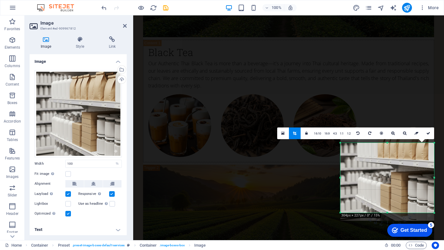
drag, startPoint x: 388, startPoint y: 205, endPoint x: 390, endPoint y: 213, distance: 7.8
click at [390, 213] on div at bounding box center [387, 213] width 94 height 2
click at [429, 135] on icon at bounding box center [428, 134] width 4 height 4
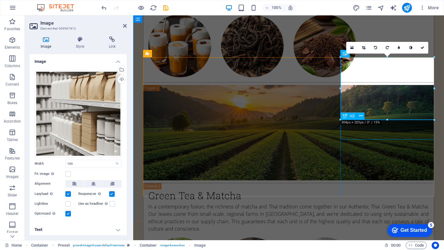
scroll to position [1189, 0]
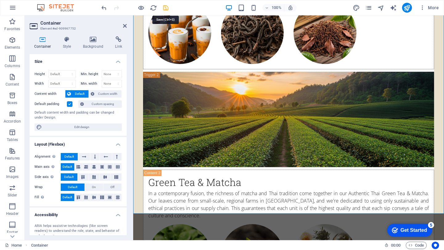
click at [168, 7] on icon "save" at bounding box center [165, 7] width 7 height 7
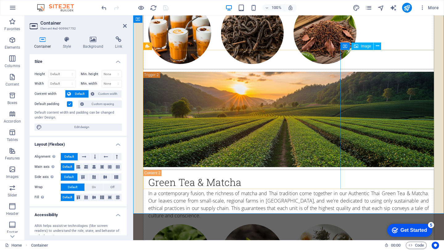
select select "%"
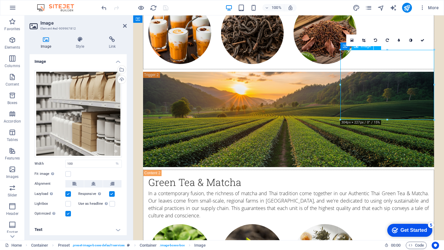
drag, startPoint x: 393, startPoint y: 69, endPoint x: 395, endPoint y: 82, distance: 13.7
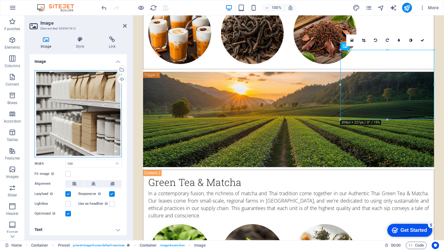
click at [95, 140] on div "Drag files here, click to choose files or select files from Files or our free s…" at bounding box center [78, 113] width 87 height 87
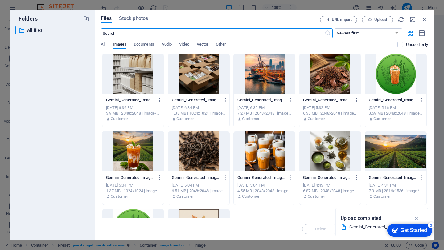
scroll to position [1302, 0]
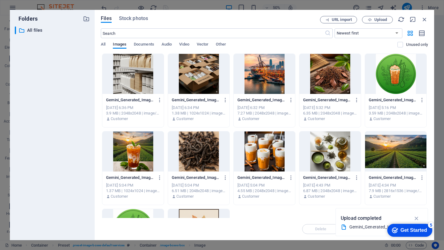
click at [140, 80] on div at bounding box center [132, 74] width 61 height 40
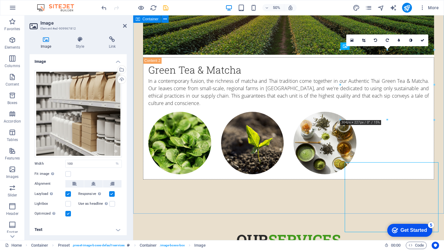
scroll to position [1189, 0]
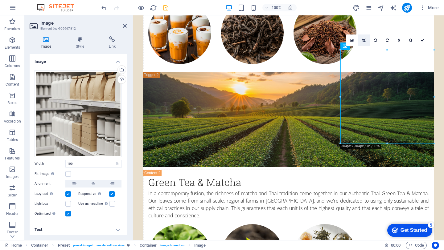
click at [361, 39] on link at bounding box center [364, 41] width 12 height 12
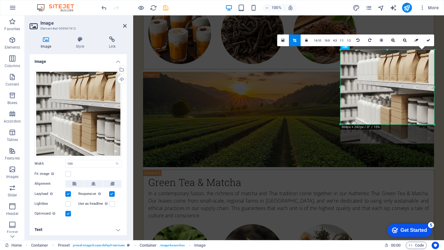
drag, startPoint x: 387, startPoint y: 144, endPoint x: 382, endPoint y: 125, distance: 19.7
click at [382, 125] on div at bounding box center [387, 125] width 94 height 2
click at [429, 39] on icon at bounding box center [428, 41] width 4 height 4
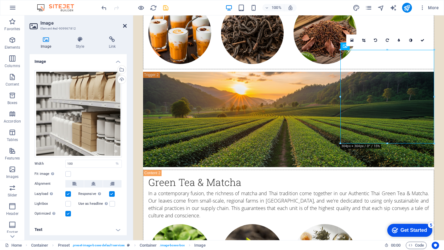
click at [126, 24] on icon at bounding box center [125, 25] width 4 height 5
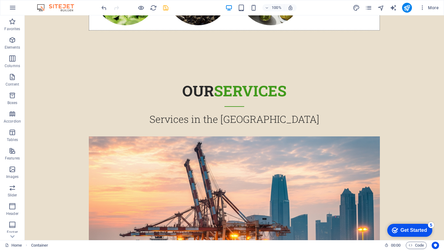
scroll to position [1476, 0]
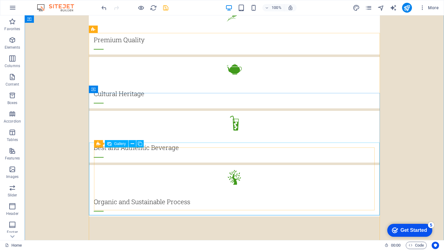
scroll to position [729, 0]
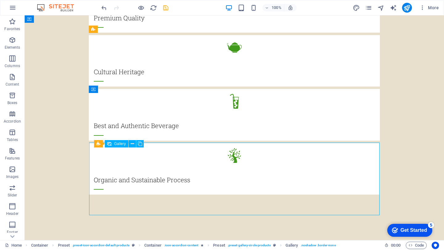
click at [134, 143] on button at bounding box center [132, 143] width 7 height 7
click at [133, 144] on icon at bounding box center [132, 144] width 3 height 6
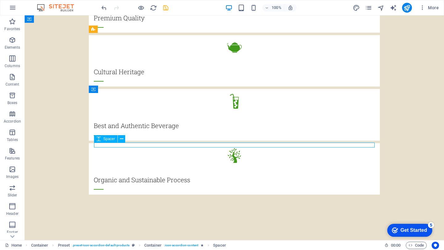
select select "rem"
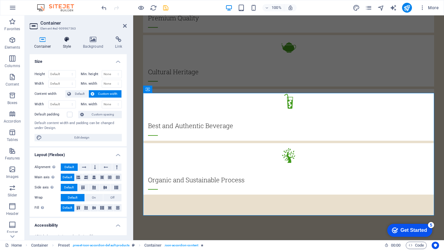
click at [61, 43] on h4 "Style" at bounding box center [68, 42] width 20 height 13
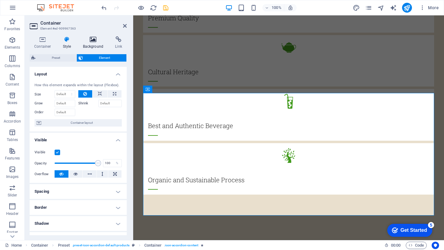
click at [93, 41] on icon at bounding box center [93, 39] width 30 height 6
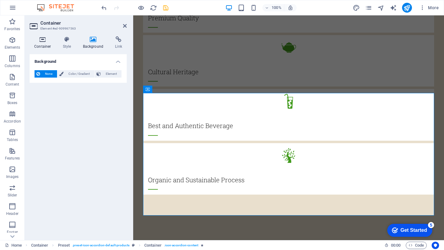
click at [43, 38] on icon at bounding box center [43, 39] width 26 height 6
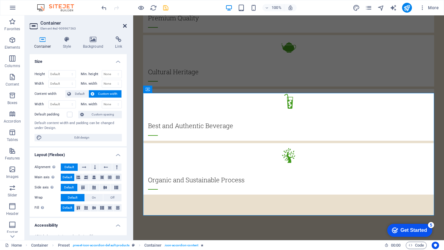
click at [125, 25] on icon at bounding box center [125, 25] width 4 height 5
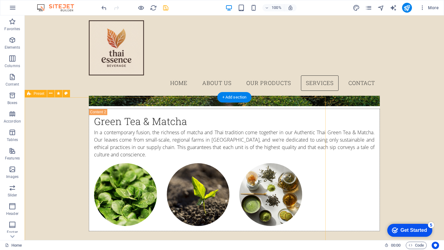
scroll to position [1214, 0]
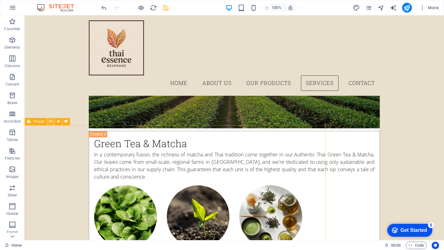
click at [49, 122] on icon at bounding box center [50, 121] width 3 height 6
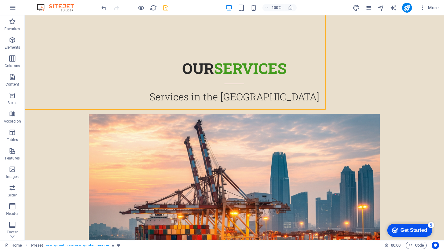
scroll to position [1570, 0]
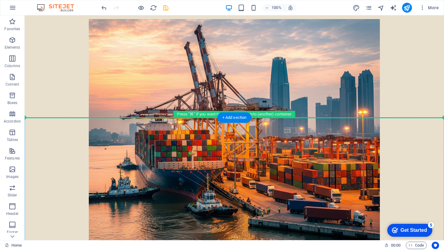
drag, startPoint x: 56, startPoint y: 137, endPoint x: 47, endPoint y: 119, distance: 20.3
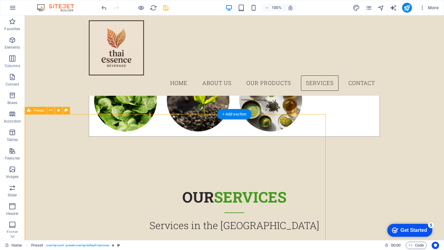
scroll to position [1329, 0]
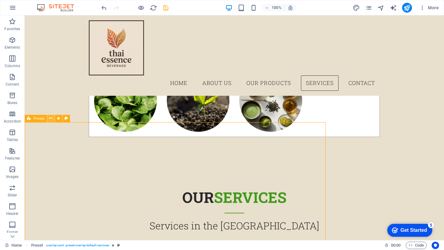
click at [51, 120] on icon at bounding box center [50, 118] width 3 height 6
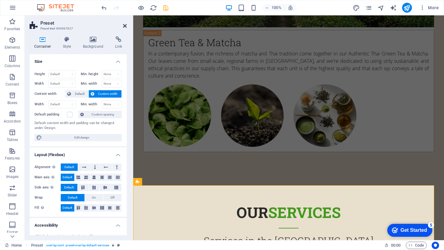
click at [125, 28] on icon at bounding box center [125, 25] width 4 height 5
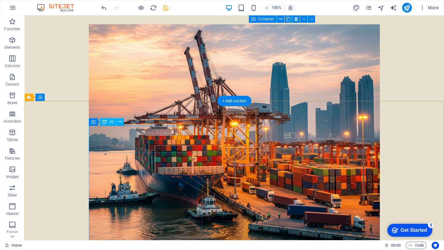
scroll to position [1717, 0]
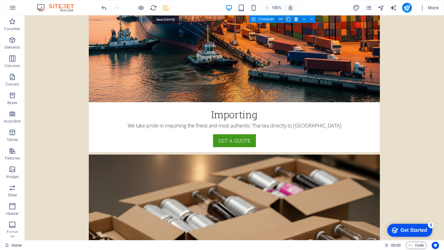
click at [164, 6] on icon "save" at bounding box center [165, 7] width 7 height 7
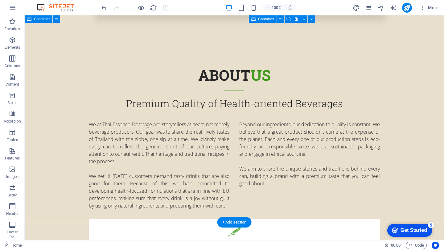
scroll to position [0, 0]
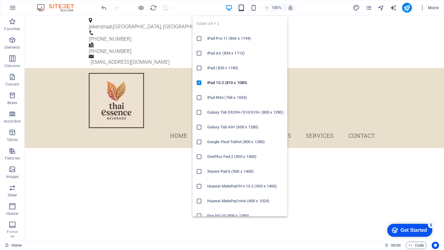
click at [241, 6] on icon "button" at bounding box center [241, 7] width 7 height 7
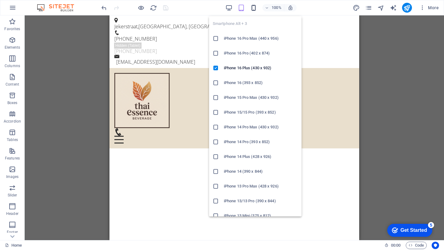
click at [255, 9] on icon "button" at bounding box center [253, 7] width 7 height 7
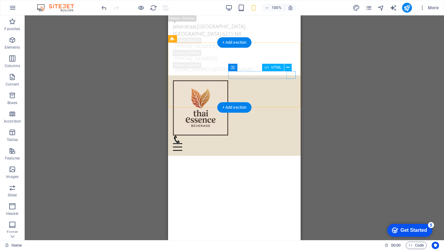
click at [292, 143] on div "Menu" at bounding box center [234, 147] width 123 height 8
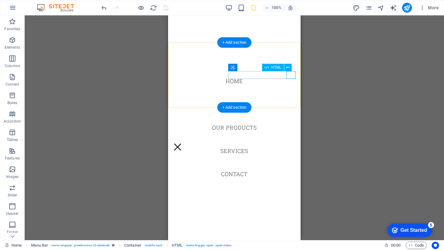
click at [182, 143] on div "Menu" at bounding box center [177, 147] width 9 height 8
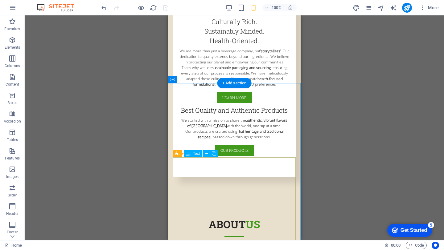
scroll to position [354, 0]
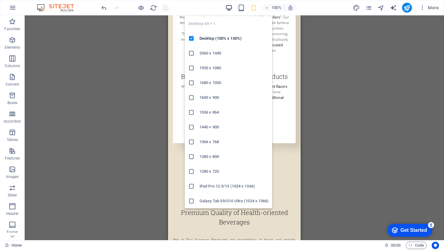
click at [228, 8] on icon "button" at bounding box center [228, 7] width 7 height 7
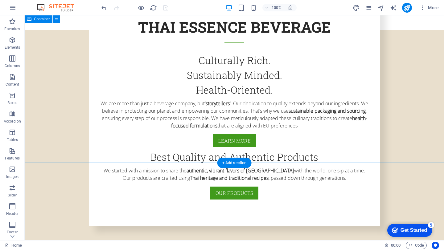
scroll to position [27, 0]
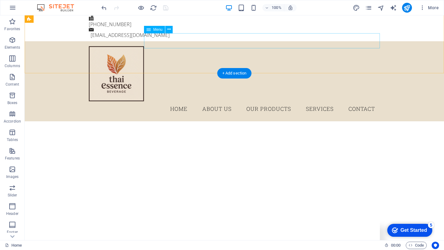
click at [174, 101] on nav "Home About Us Our Products Services Contact" at bounding box center [234, 108] width 291 height 15
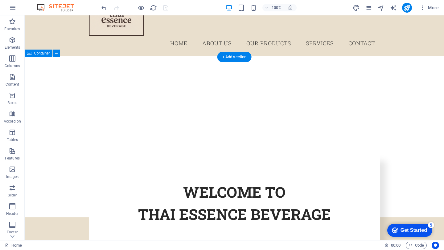
scroll to position [0, 0]
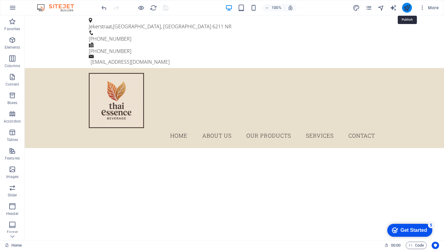
click at [405, 6] on icon "publish" at bounding box center [406, 7] width 7 height 7
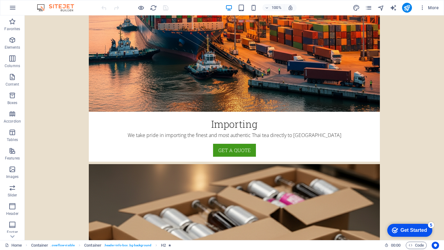
scroll to position [1708, 0]
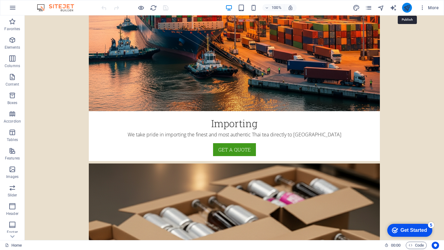
click at [350, 116] on icon "publish" at bounding box center [209, 119] width 281 height 7
